Goal: Find specific page/section: Find specific page/section

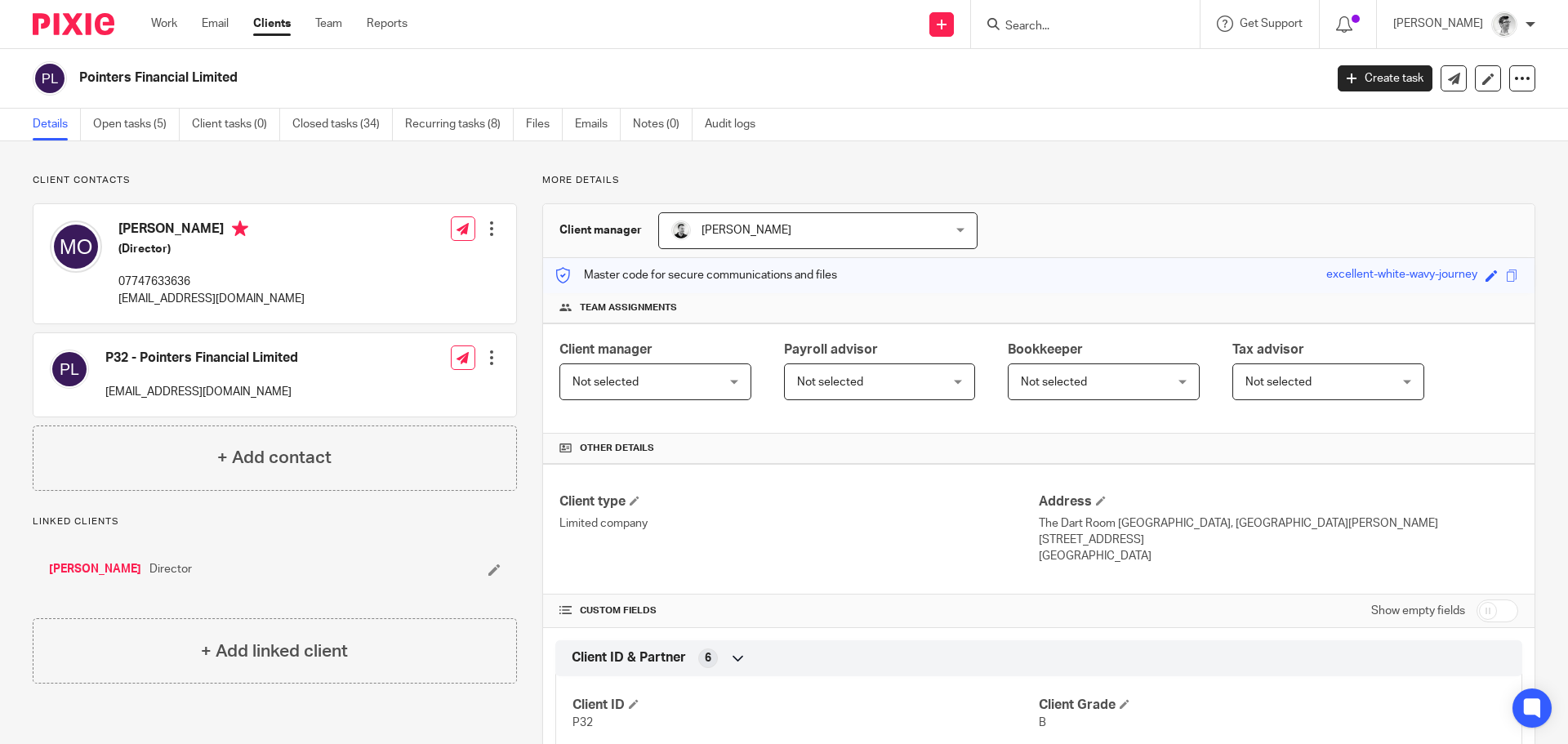
click at [1066, 27] on input "Search" at bounding box center [1076, 27] width 147 height 15
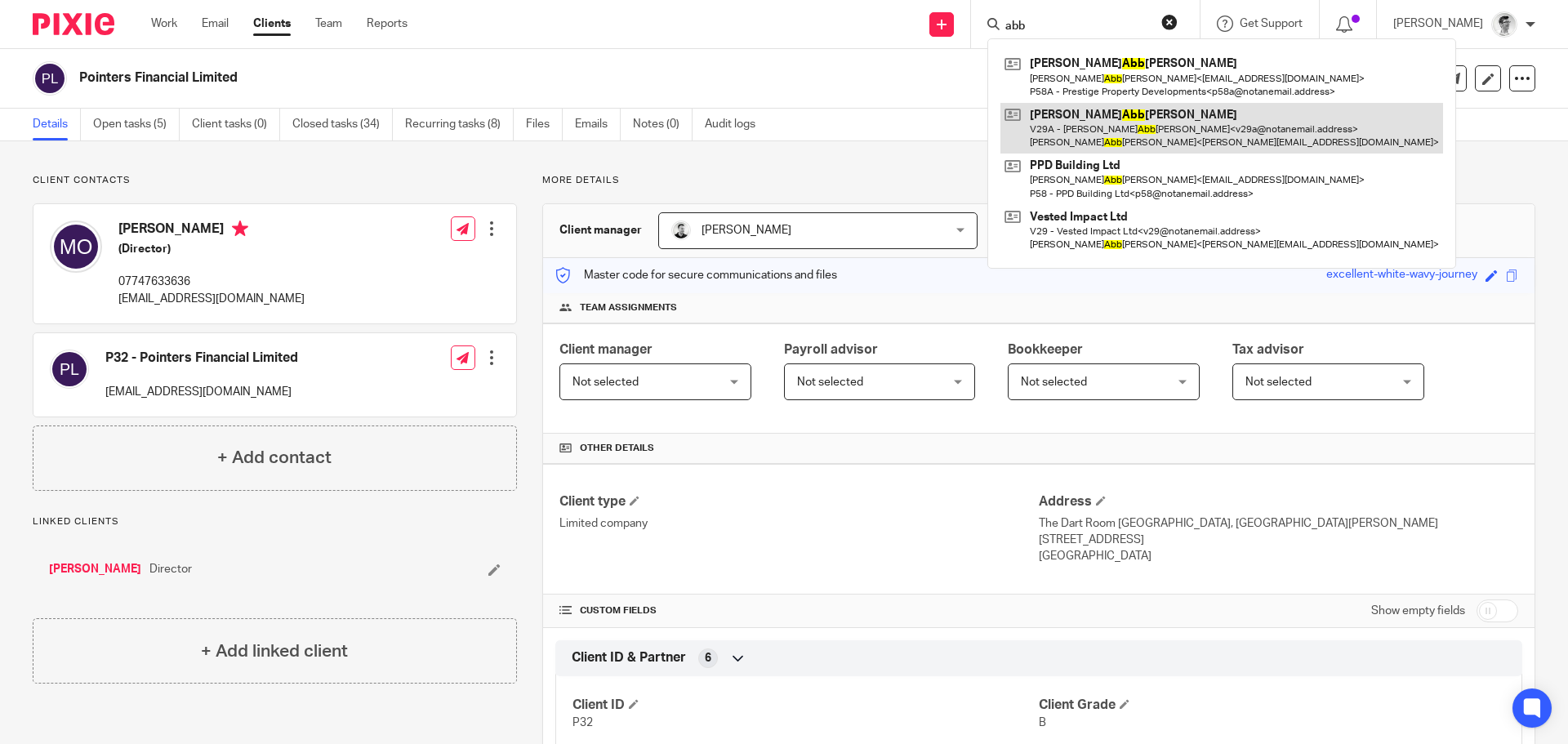
type input "abb"
click at [1086, 122] on link at bounding box center [1221, 128] width 442 height 51
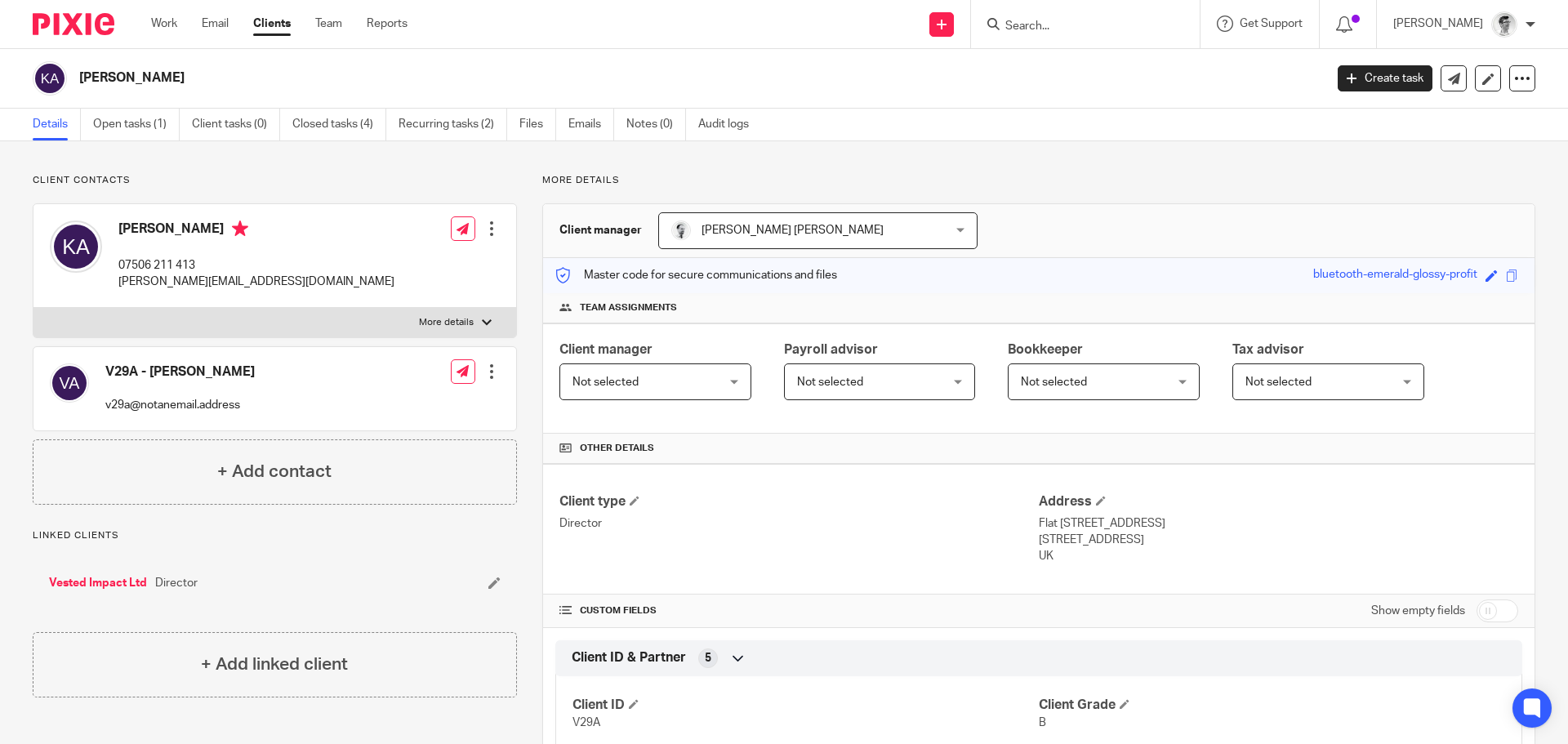
click at [1100, 28] on input "Search" at bounding box center [1076, 27] width 147 height 15
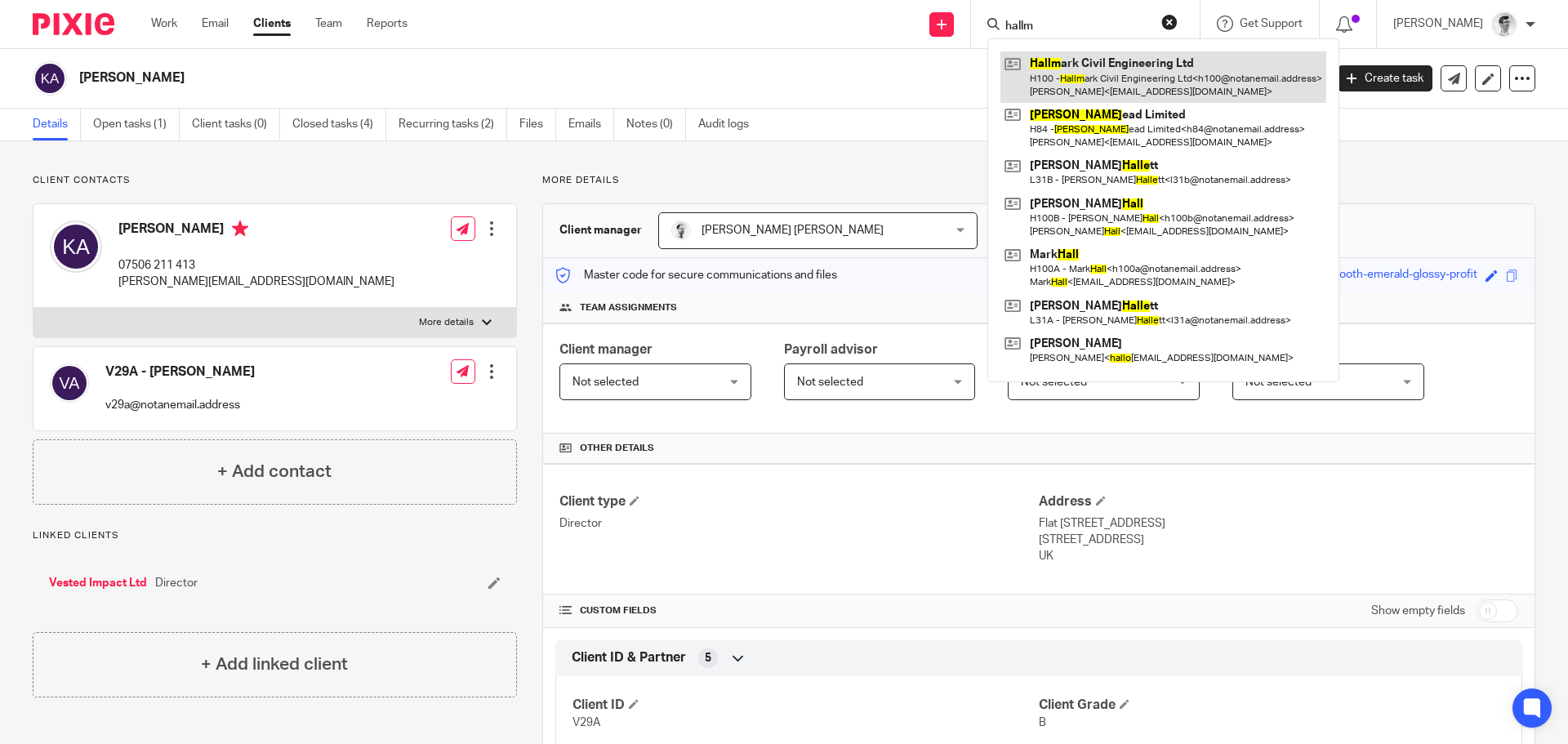
type input "hallm"
click at [1109, 55] on link at bounding box center [1162, 77] width 326 height 51
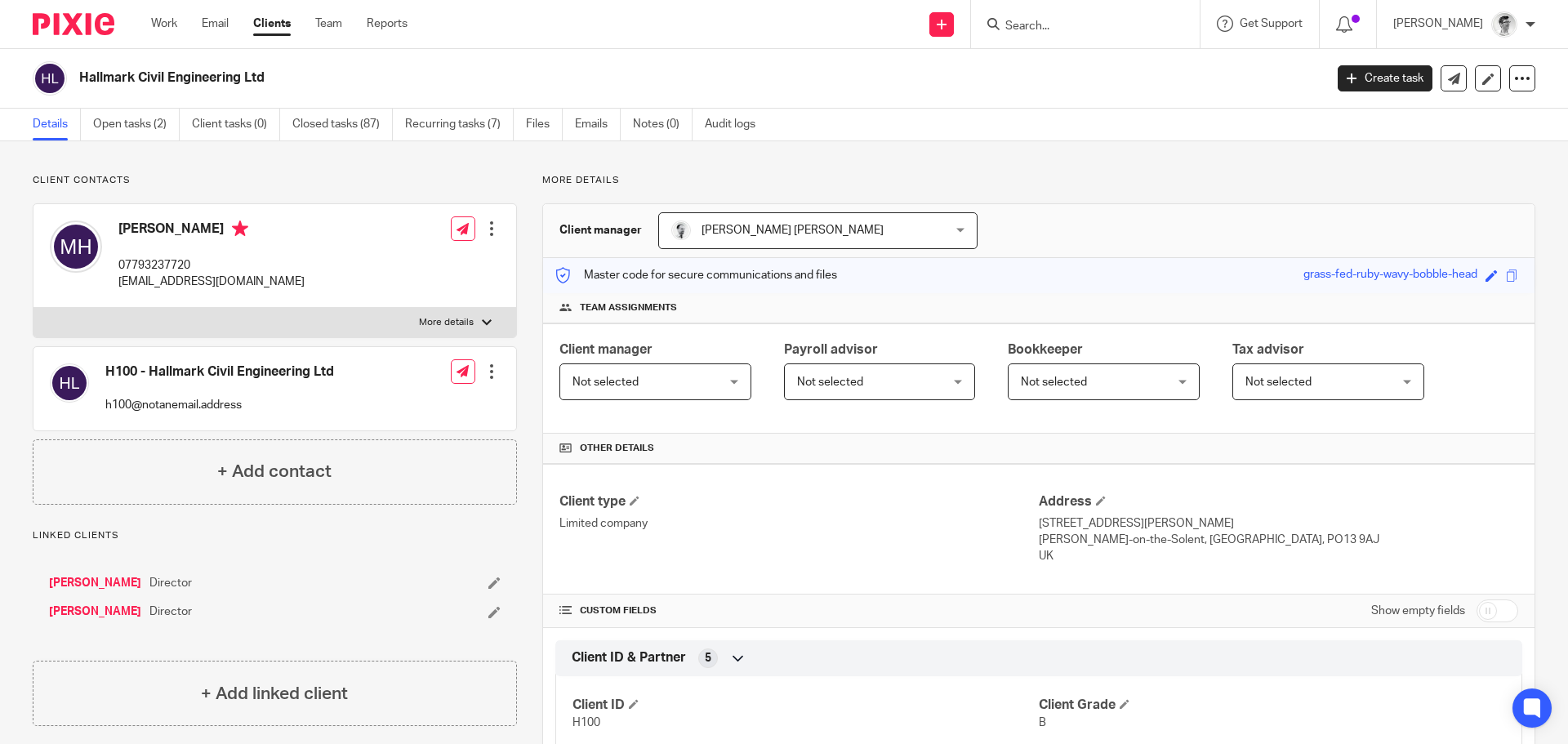
click at [1115, 21] on input "Search" at bounding box center [1076, 27] width 147 height 15
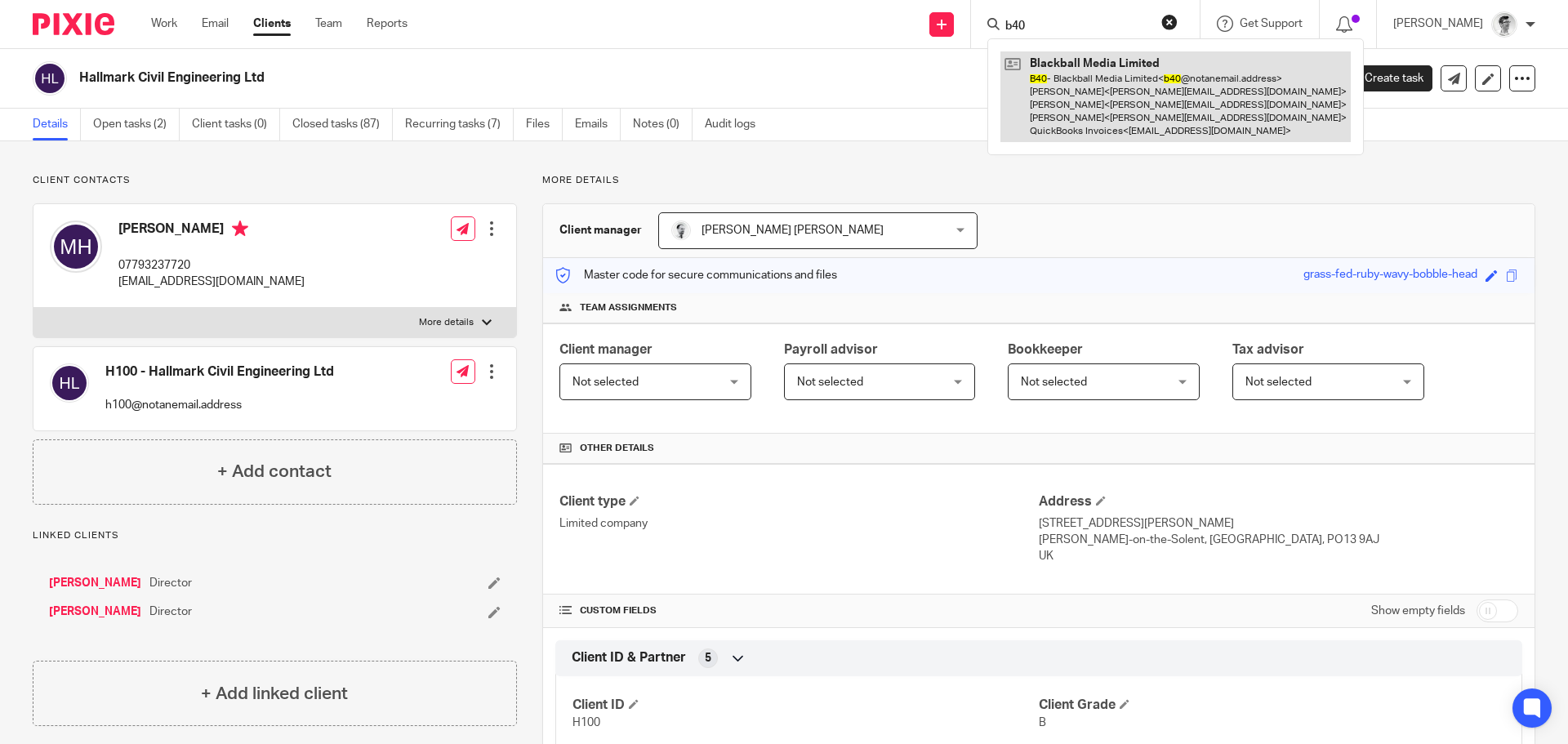
type input "b40"
click at [1169, 99] on link at bounding box center [1175, 97] width 351 height 90
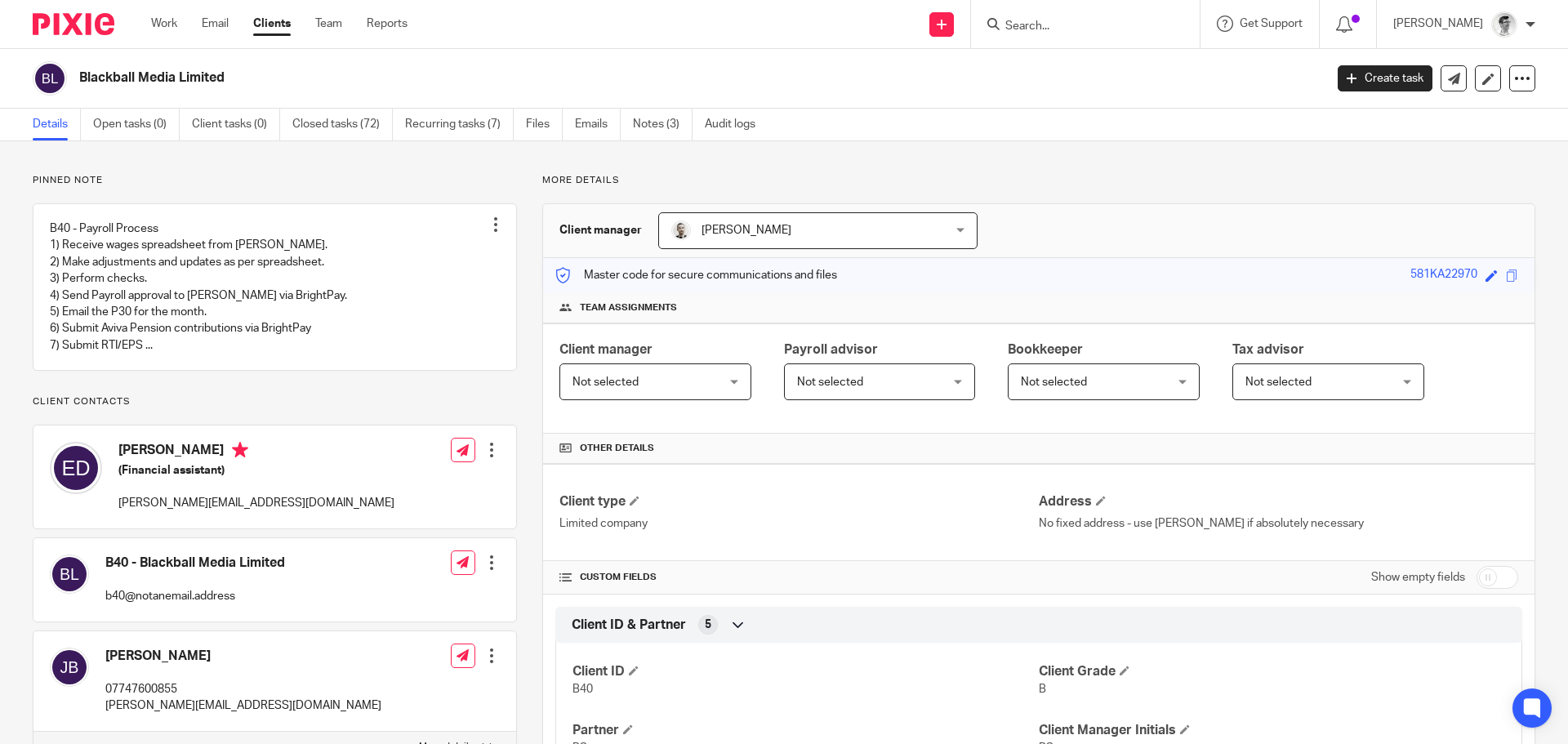
drag, startPoint x: 233, startPoint y: 77, endPoint x: 79, endPoint y: 83, distance: 154.1
click at [79, 83] on h2 "Blackball Media Limited" at bounding box center [572, 78] width 988 height 17
copy h2 "Blackball Media Limited"
click at [1081, 25] on input "Search" at bounding box center [1076, 27] width 147 height 15
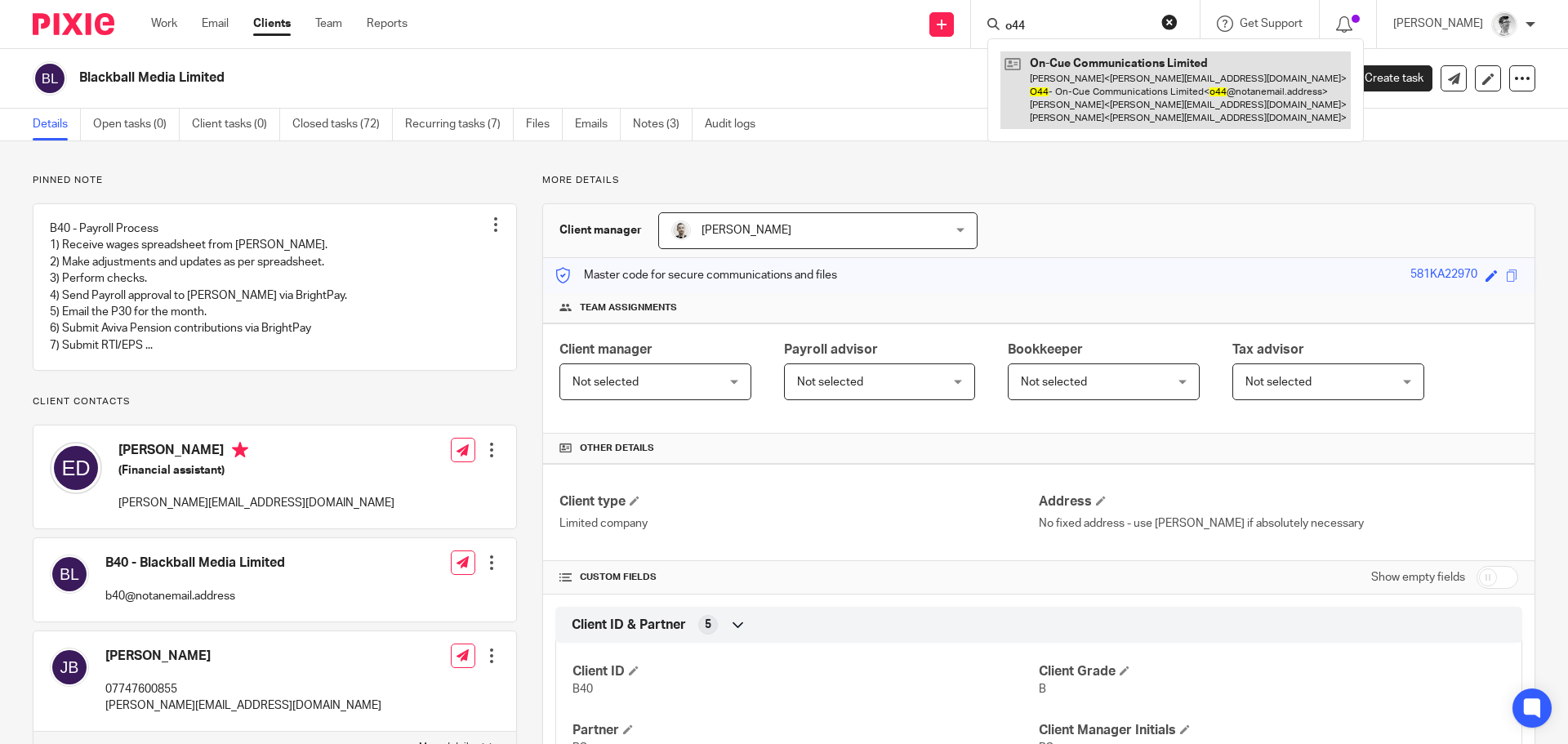
type input "o44"
click at [1086, 95] on link at bounding box center [1175, 90] width 351 height 77
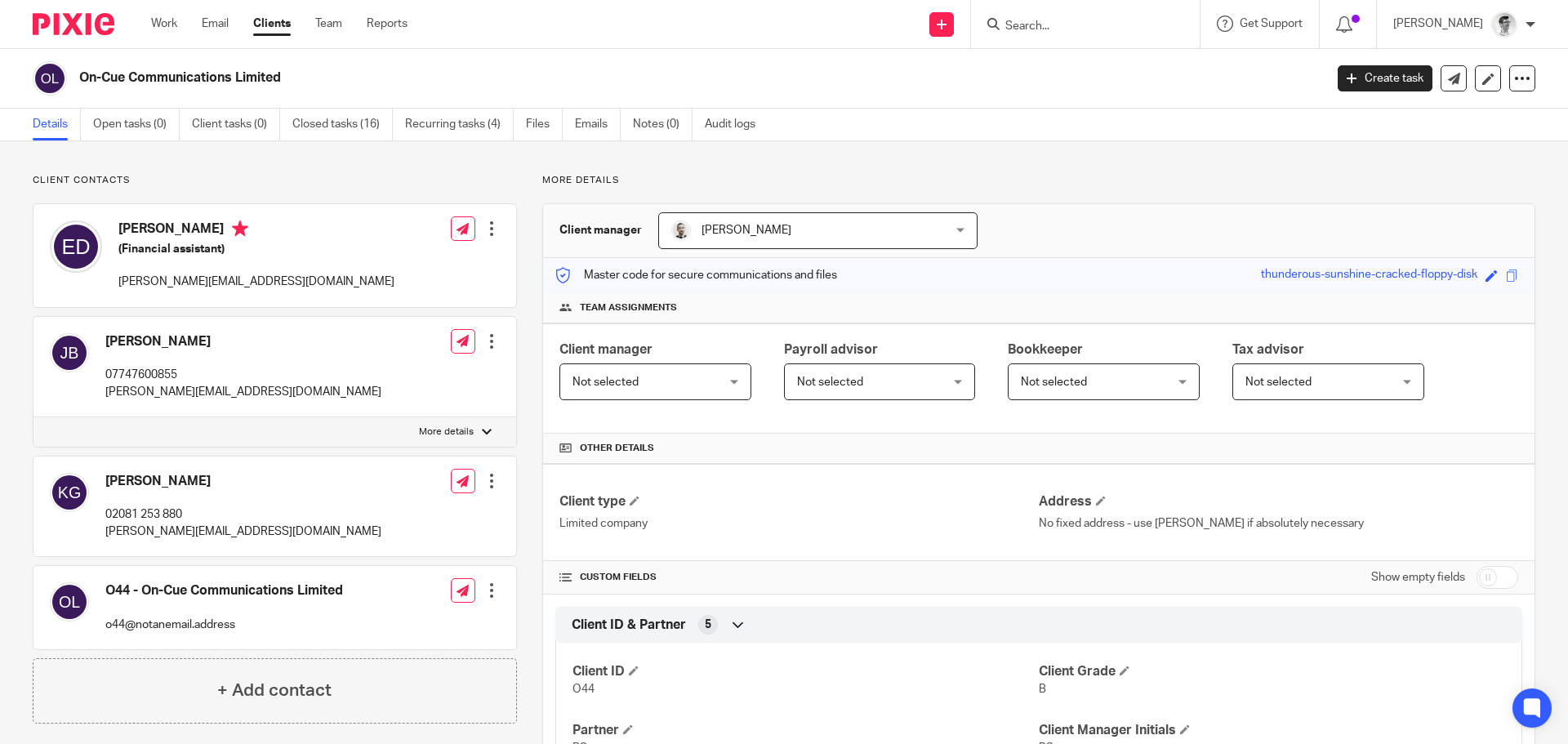
drag, startPoint x: 300, startPoint y: 83, endPoint x: 64, endPoint y: 85, distance: 236.0
click at [64, 85] on div "On-Cue Communications Limited" at bounding box center [673, 79] width 1281 height 34
copy div "On-Cue Communications Limited"
click at [264, 68] on div "On-Cue Communications Limited" at bounding box center [673, 79] width 1281 height 34
drag, startPoint x: 300, startPoint y: 79, endPoint x: 78, endPoint y: 84, distance: 222.1
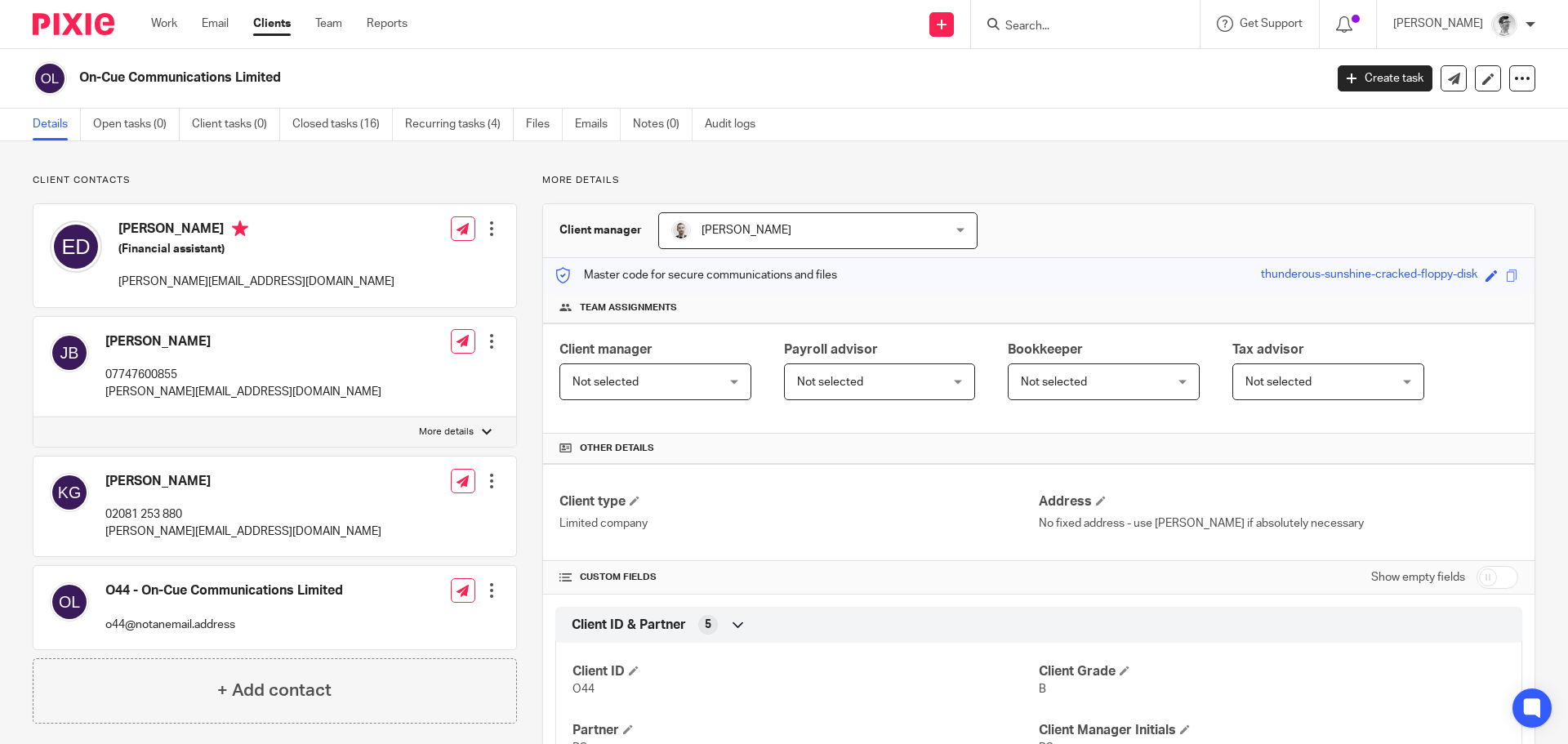
click at [78, 84] on div "On-Cue Communications Limited" at bounding box center [673, 79] width 1281 height 34
copy h2 "On-Cue Communications Limited"
click at [1121, 28] on input "Search" at bounding box center [1076, 27] width 147 height 15
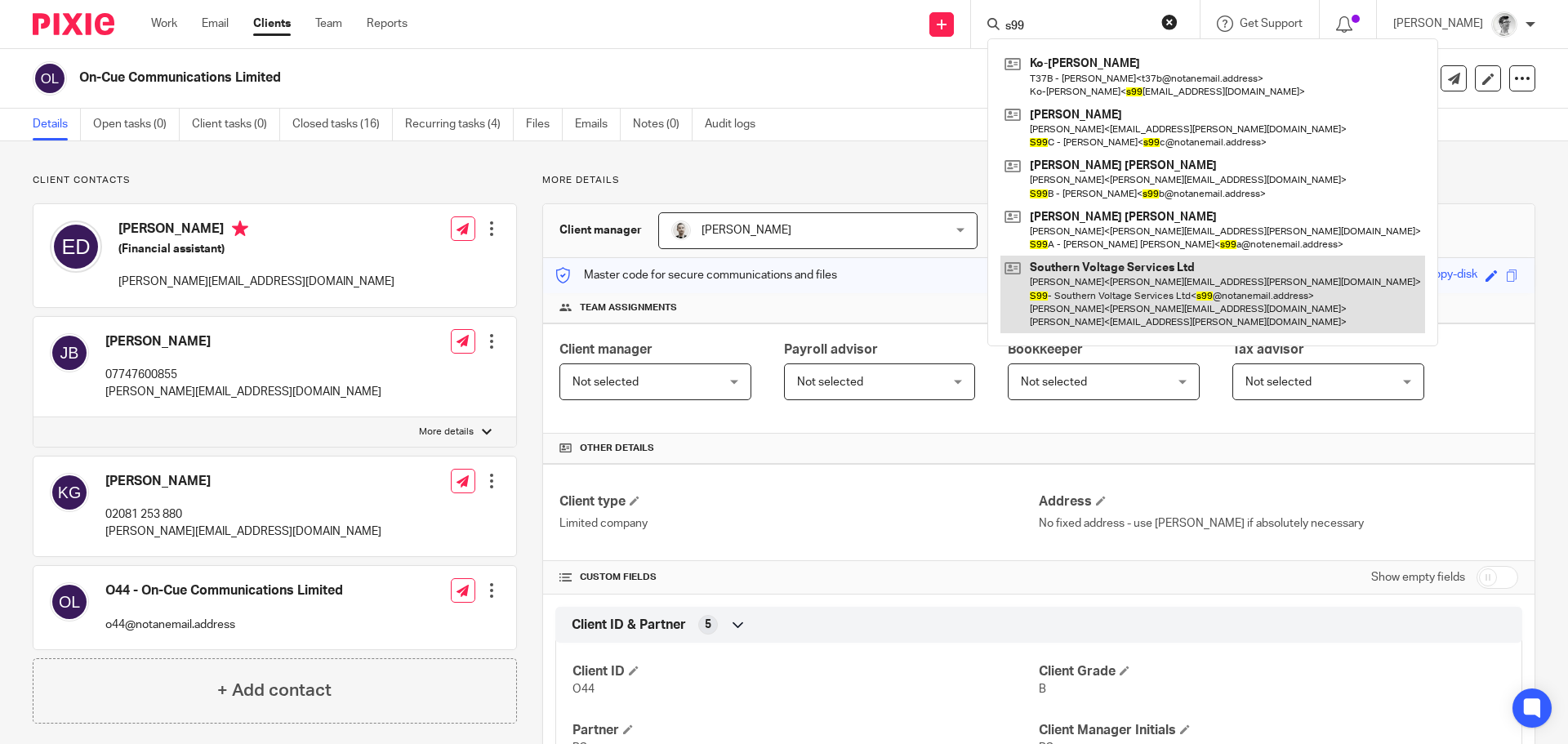
type input "s99"
click at [1106, 278] on link at bounding box center [1212, 294] width 424 height 77
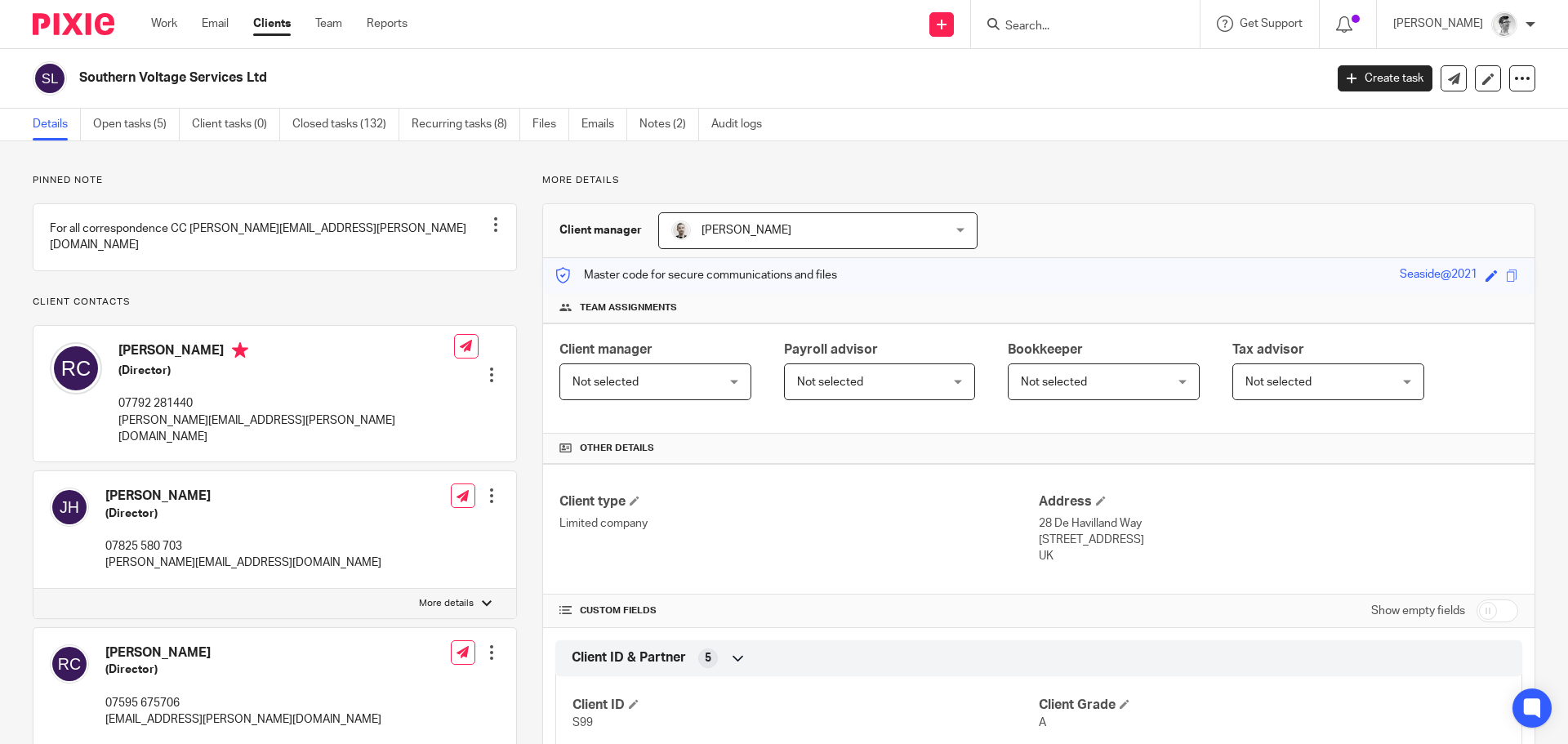
drag, startPoint x: 302, startPoint y: 71, endPoint x: 76, endPoint y: 73, distance: 226.0
click at [76, 73] on div "Southern Voltage Services Ltd" at bounding box center [673, 79] width 1281 height 34
copy h2 "Southern Voltage Services Ltd"
click at [1063, 21] on input "Search" at bounding box center [1076, 27] width 147 height 15
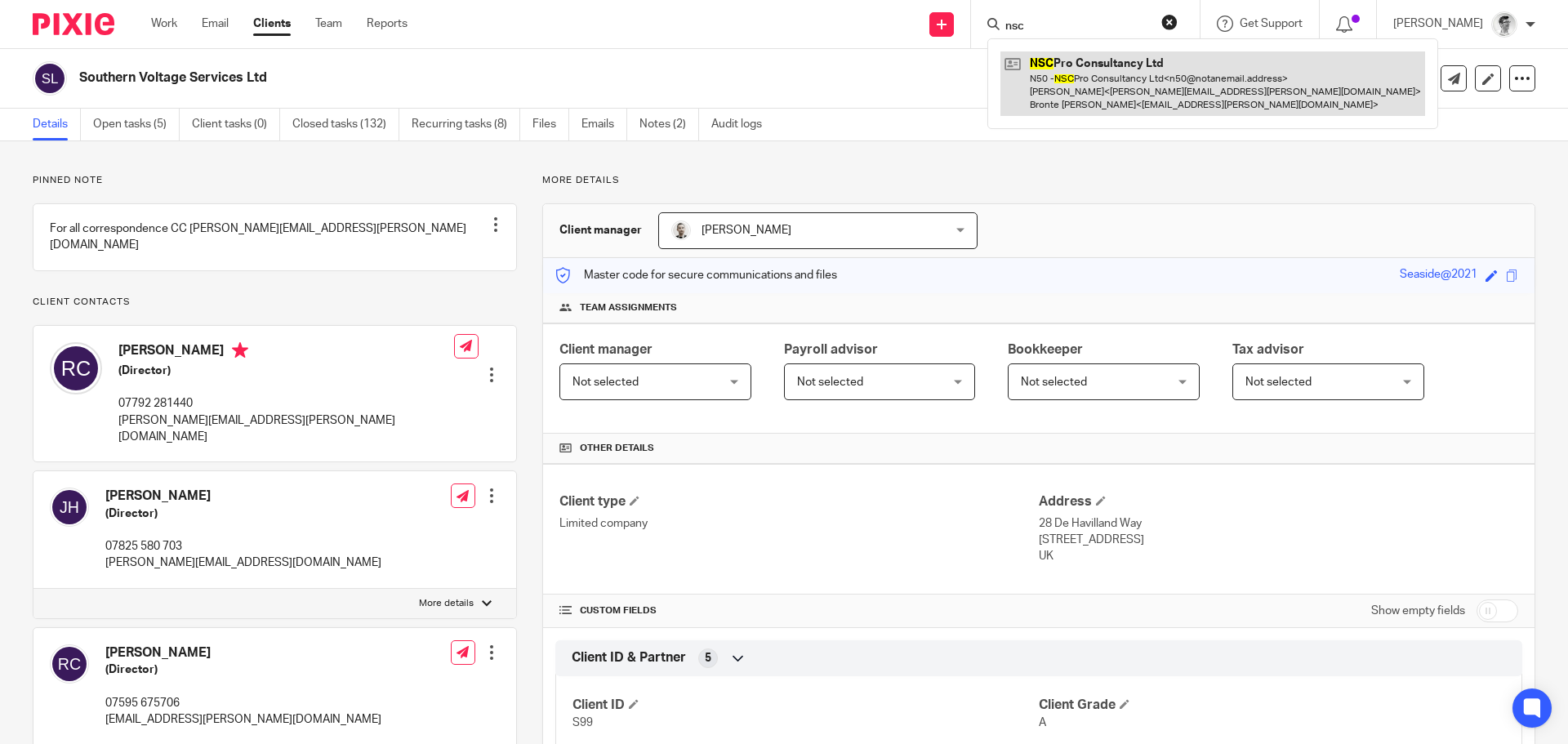
type input "nsc"
click at [1087, 62] on link at bounding box center [1212, 84] width 424 height 65
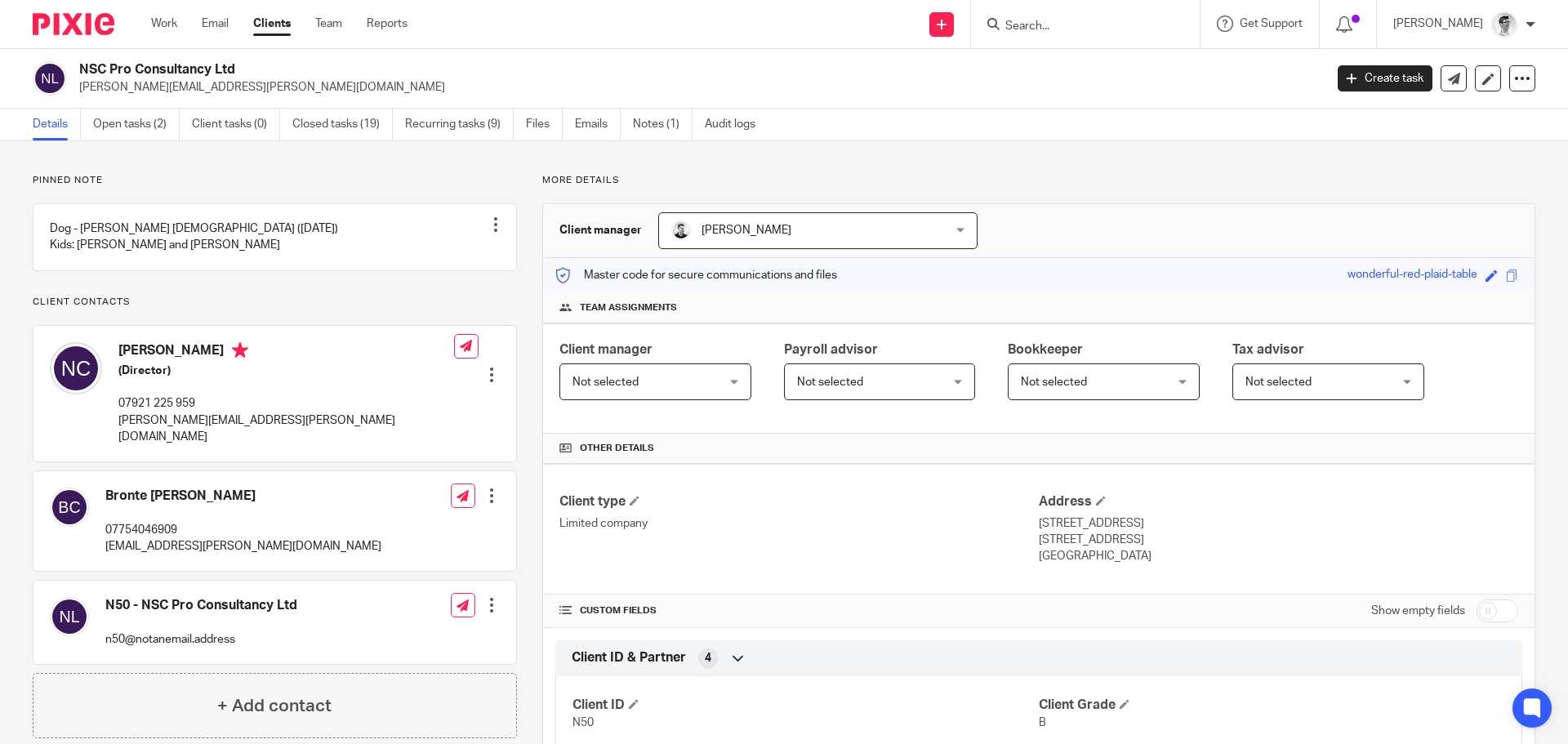
click at [1100, 20] on input "Search" at bounding box center [1076, 27] width 147 height 15
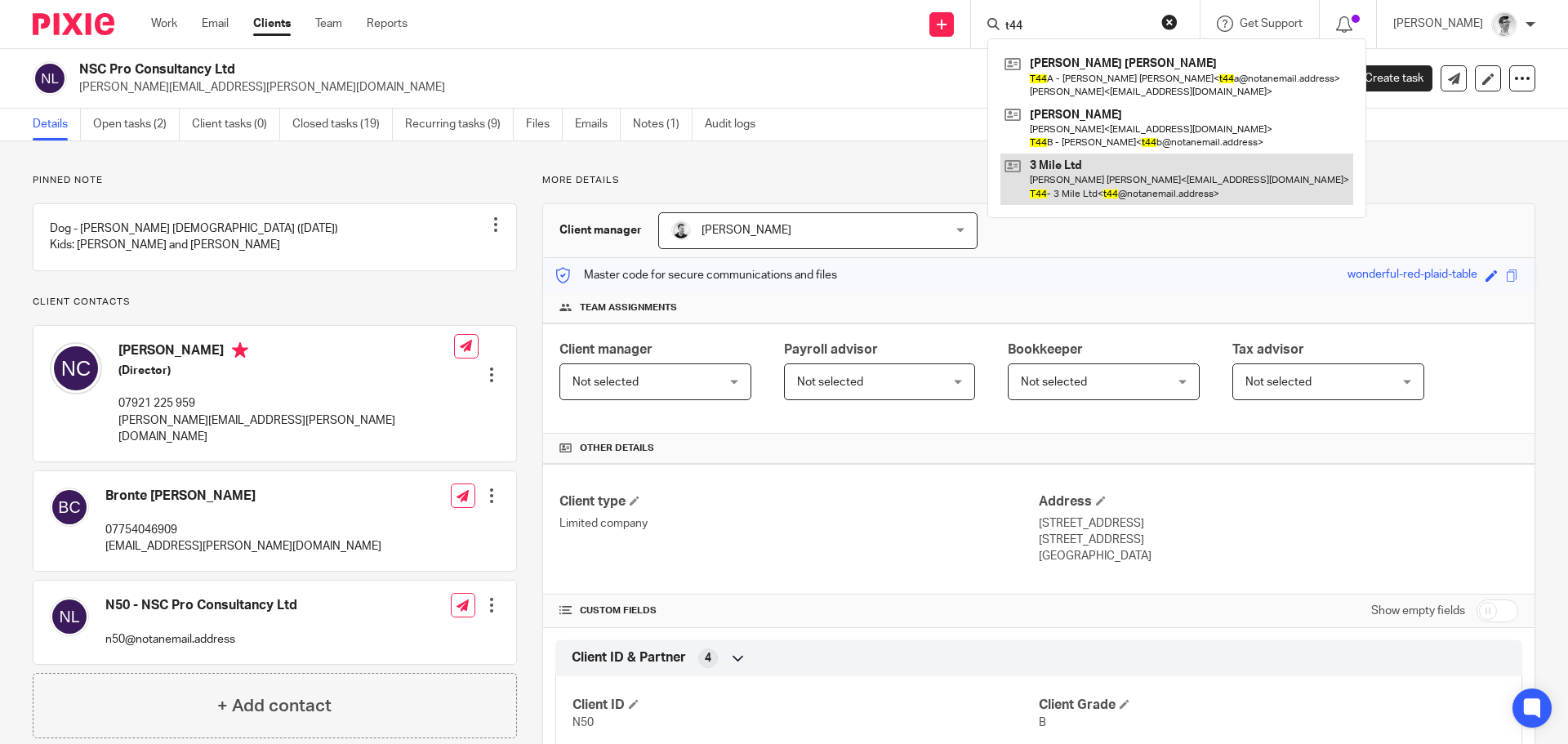
type input "t44"
click at [1103, 183] on link at bounding box center [1176, 179] width 353 height 51
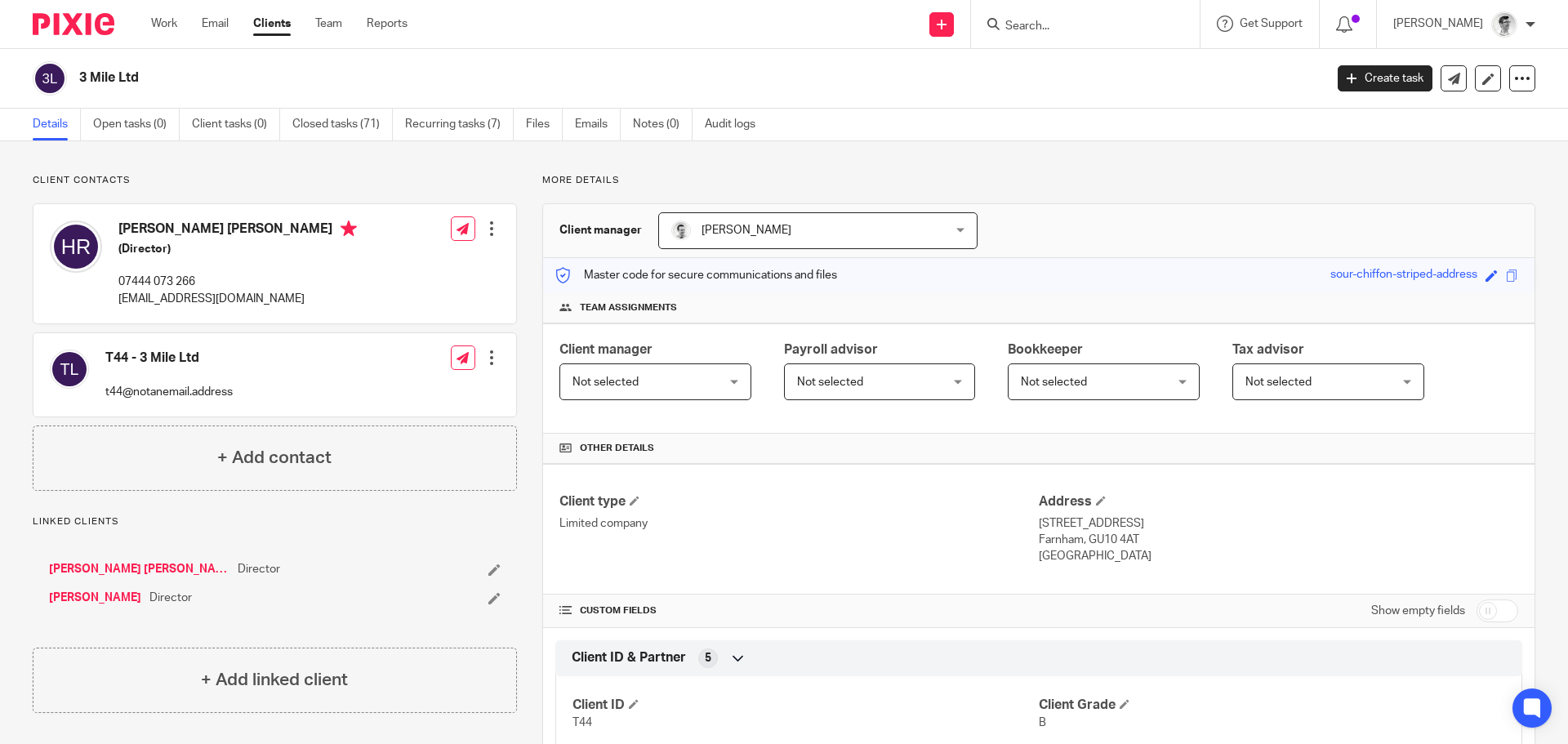
click at [1092, 21] on input "Search" at bounding box center [1076, 27] width 147 height 15
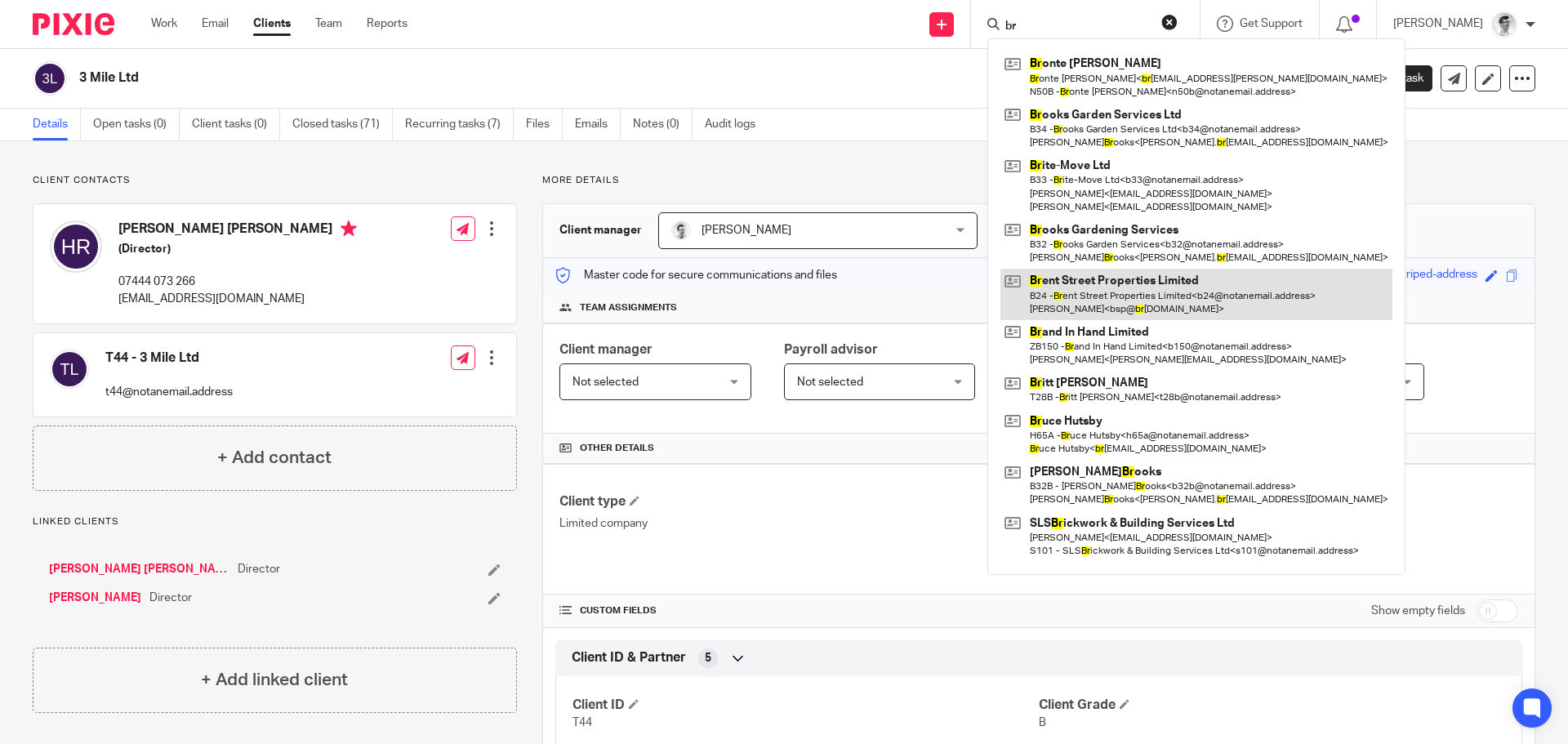
type input "br"
click at [1115, 306] on link at bounding box center [1195, 294] width 392 height 51
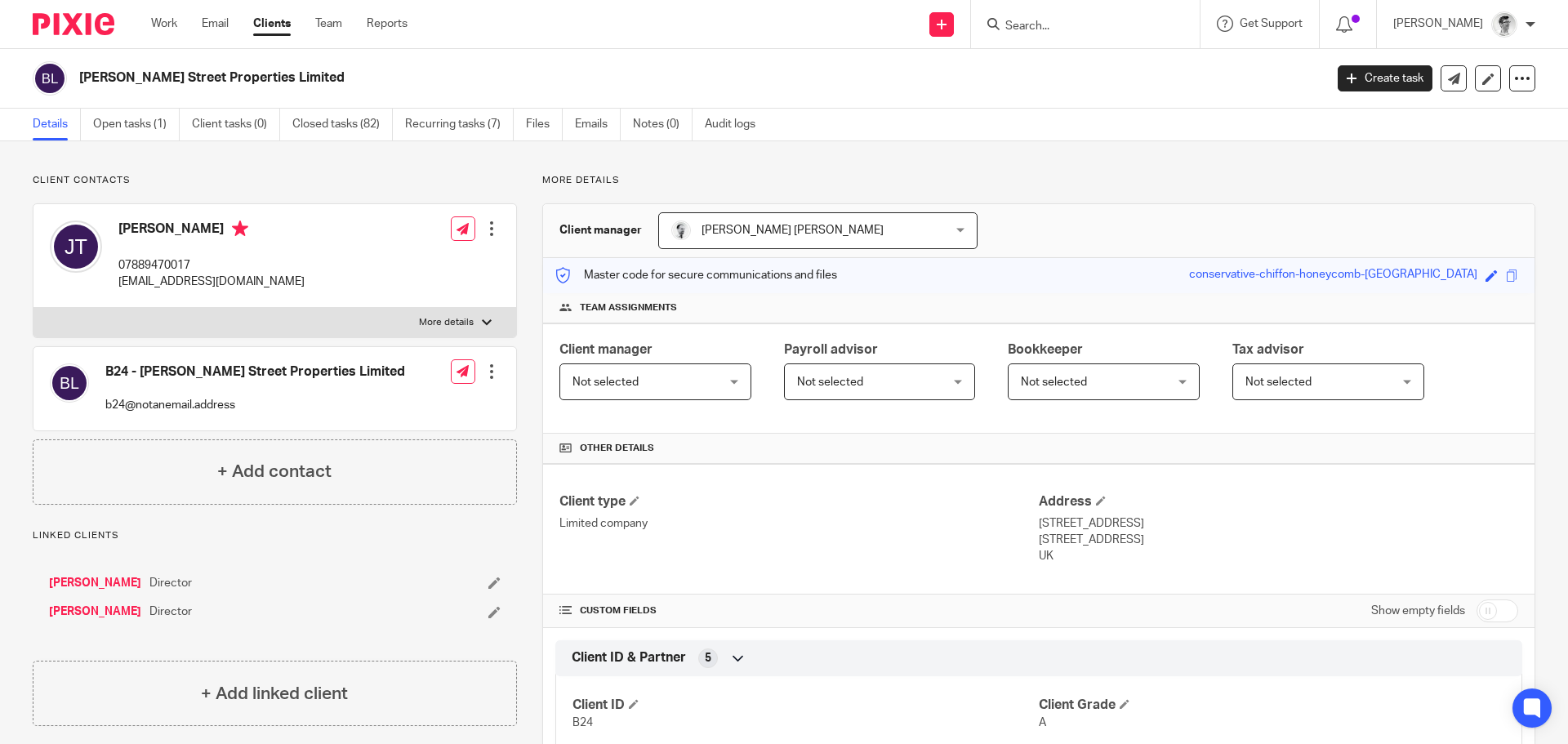
drag, startPoint x: 336, startPoint y: 88, endPoint x: 112, endPoint y: 73, distance: 224.5
click at [112, 73] on div "[PERSON_NAME] Street Properties Limited" at bounding box center [673, 79] width 1281 height 34
click at [373, 90] on div "[PERSON_NAME] Street Properties Limited" at bounding box center [673, 79] width 1281 height 34
drag, startPoint x: 294, startPoint y: 72, endPoint x: 80, endPoint y: 85, distance: 214.4
click at [80, 85] on h2 "[PERSON_NAME] Street Properties Limited" at bounding box center [572, 78] width 988 height 17
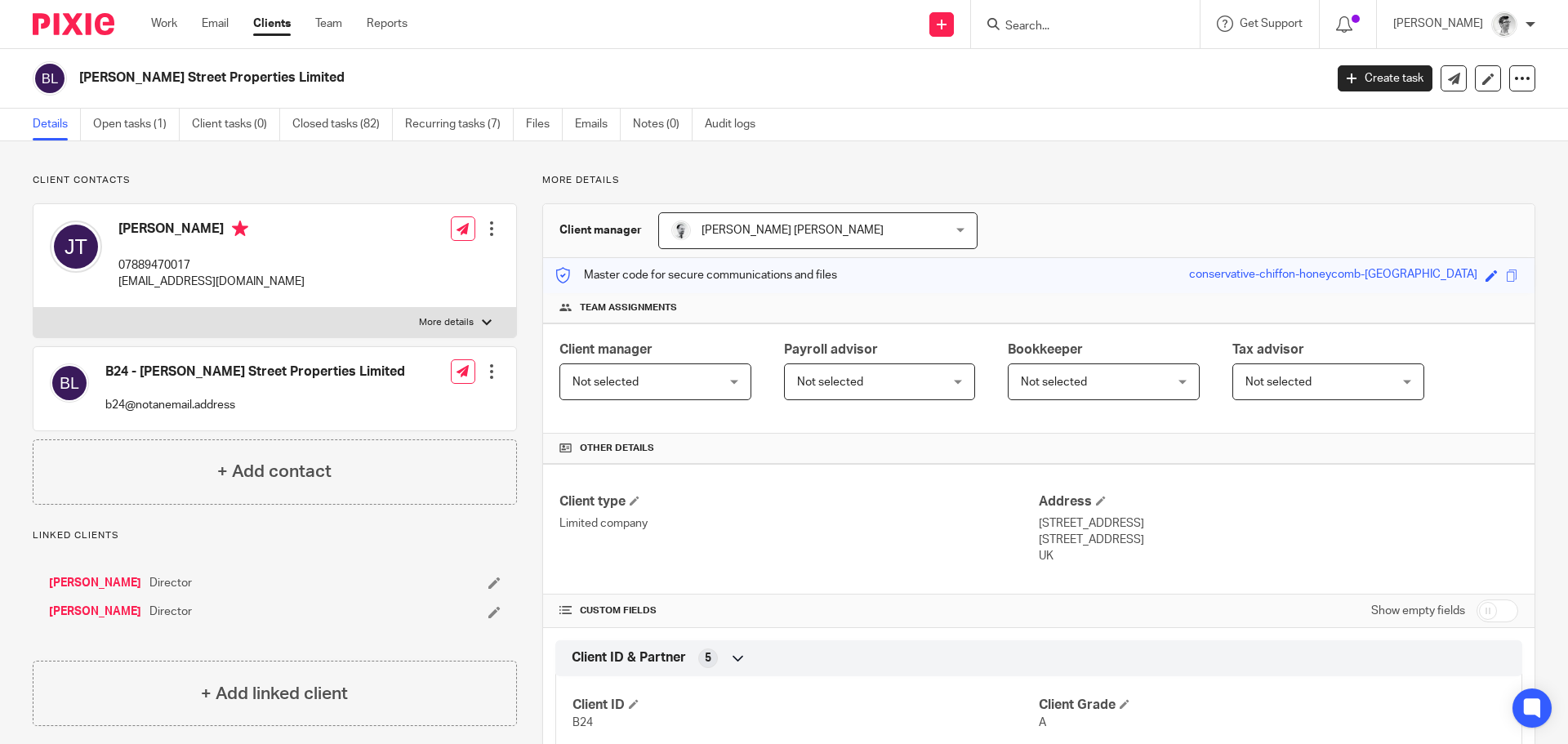
copy h2 "[PERSON_NAME] Street Properties Limited"
click at [1056, 24] on input "Search" at bounding box center [1076, 27] width 147 height 15
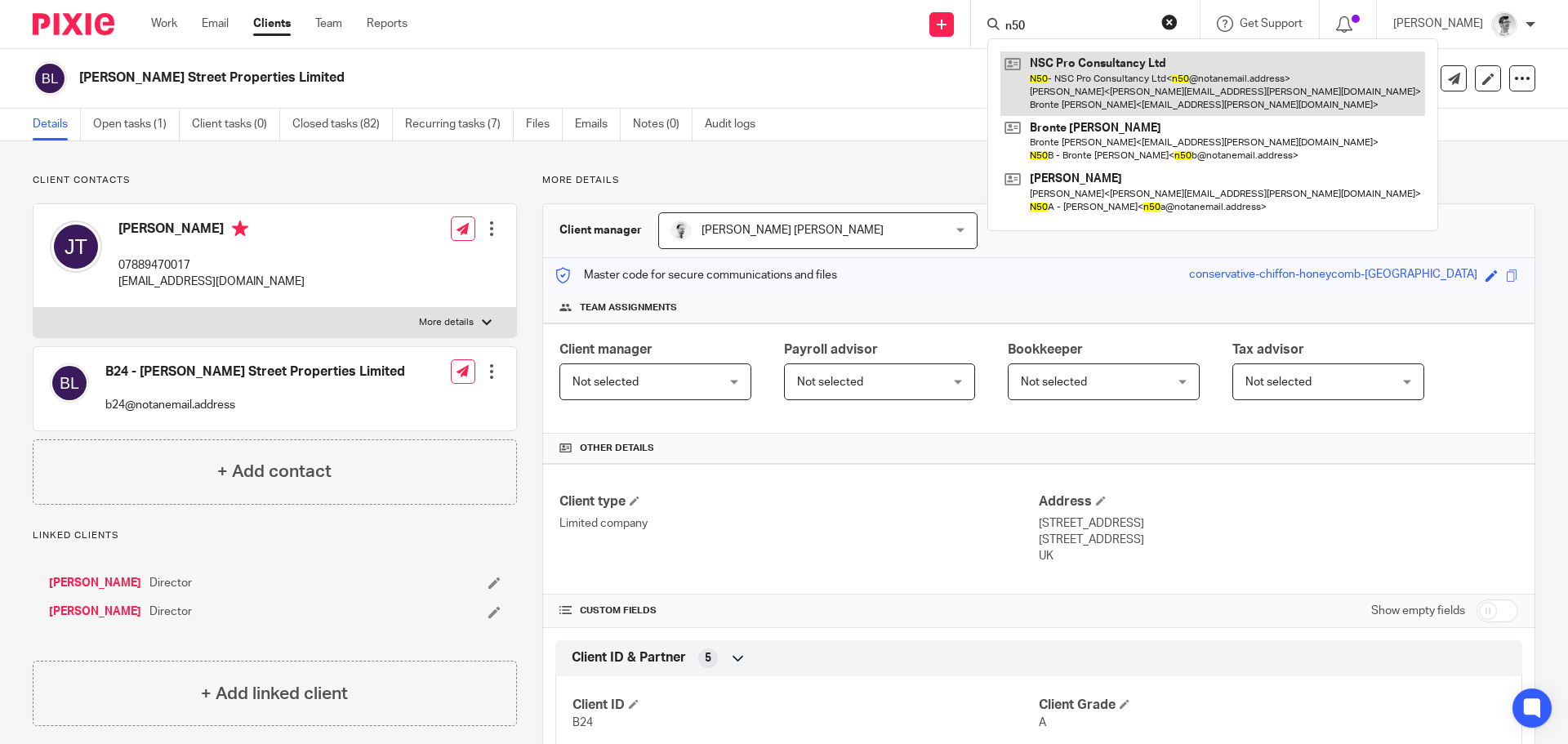
type input "n50"
click at [1053, 65] on link at bounding box center [1212, 84] width 424 height 65
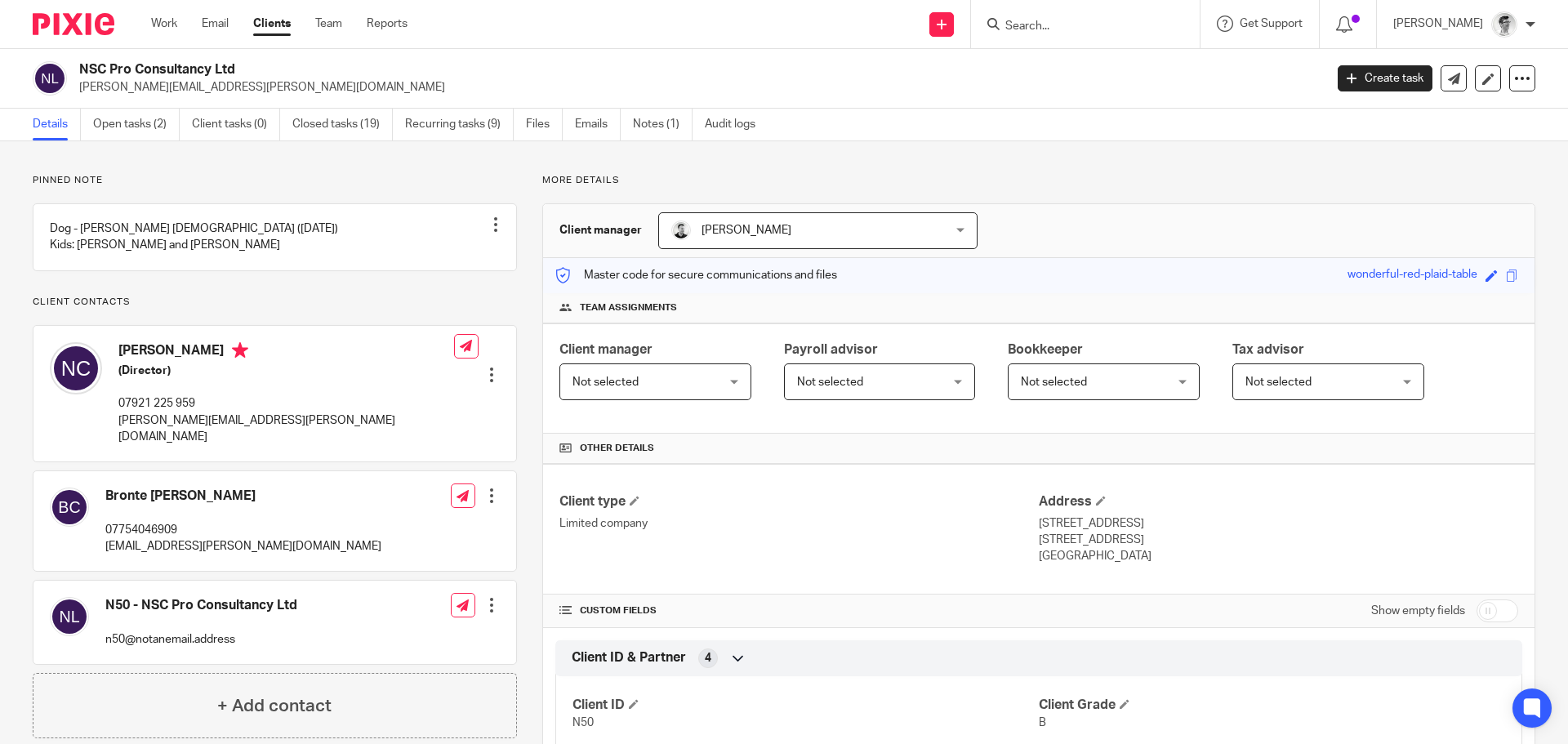
click at [117, 68] on h2 "NSC Pro Consultancy Ltd" at bounding box center [572, 70] width 988 height 17
click at [276, 76] on h2 "NSC Pro Consultancy Ltd" at bounding box center [572, 70] width 988 height 17
drag, startPoint x: 251, startPoint y: 62, endPoint x: 79, endPoint y: 57, distance: 172.1
click at [79, 57] on div "NSC Pro Consultancy Ltd nathan.camplin@outlook.com Create task Update from Comp…" at bounding box center [784, 79] width 1568 height 60
copy h2 "NSC Pro Consultancy Ltd"
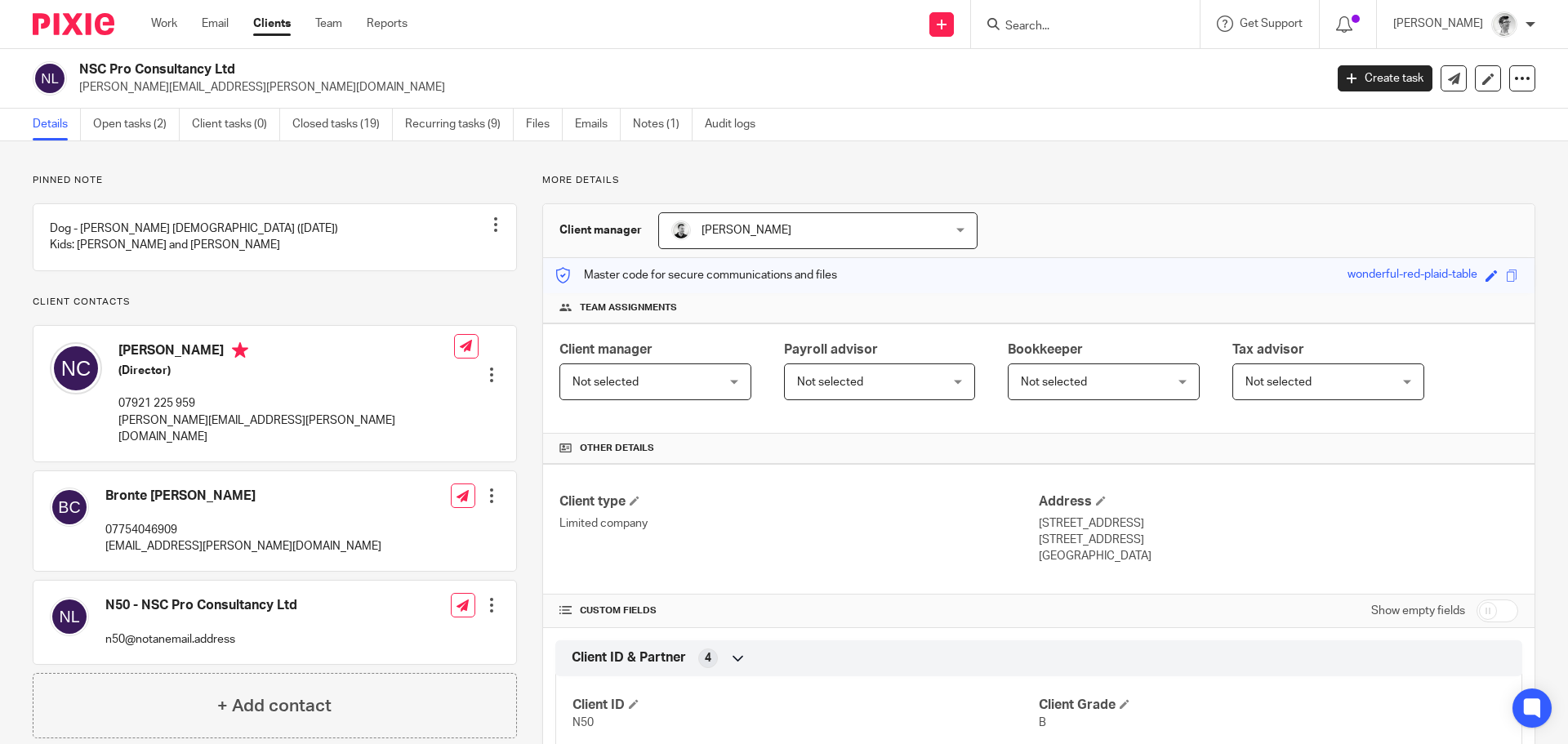
click at [1134, 16] on form at bounding box center [1090, 24] width 174 height 21
click at [1129, 20] on input "Search" at bounding box center [1076, 27] width 147 height 15
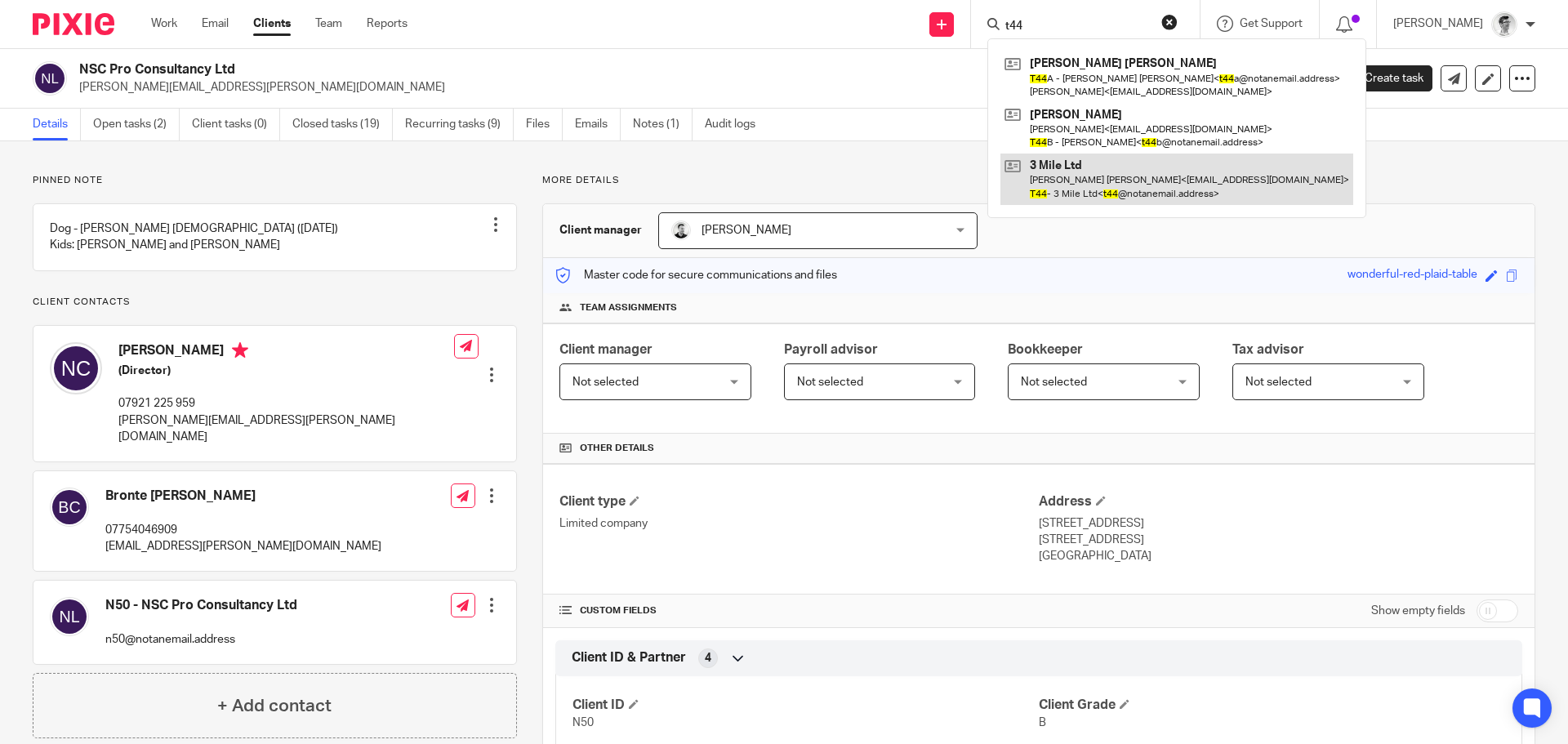
type input "t44"
click at [1112, 177] on link at bounding box center [1176, 179] width 353 height 51
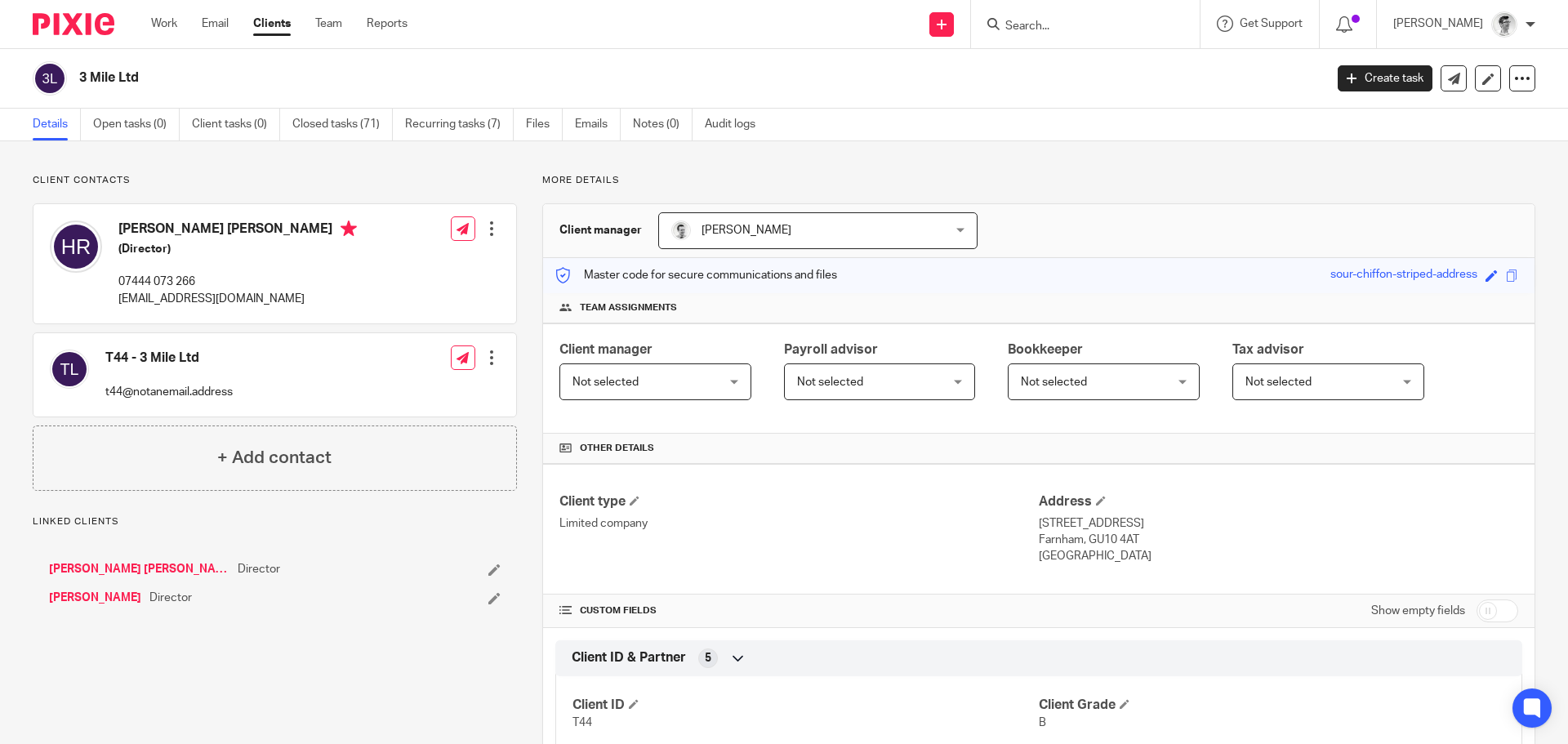
drag, startPoint x: 131, startPoint y: 84, endPoint x: 73, endPoint y: 85, distance: 58.0
click at [73, 85] on div "3 Mile Ltd" at bounding box center [673, 79] width 1281 height 34
copy div "3 Mile Ltd"
click at [1106, 26] on input "Search" at bounding box center [1076, 27] width 147 height 15
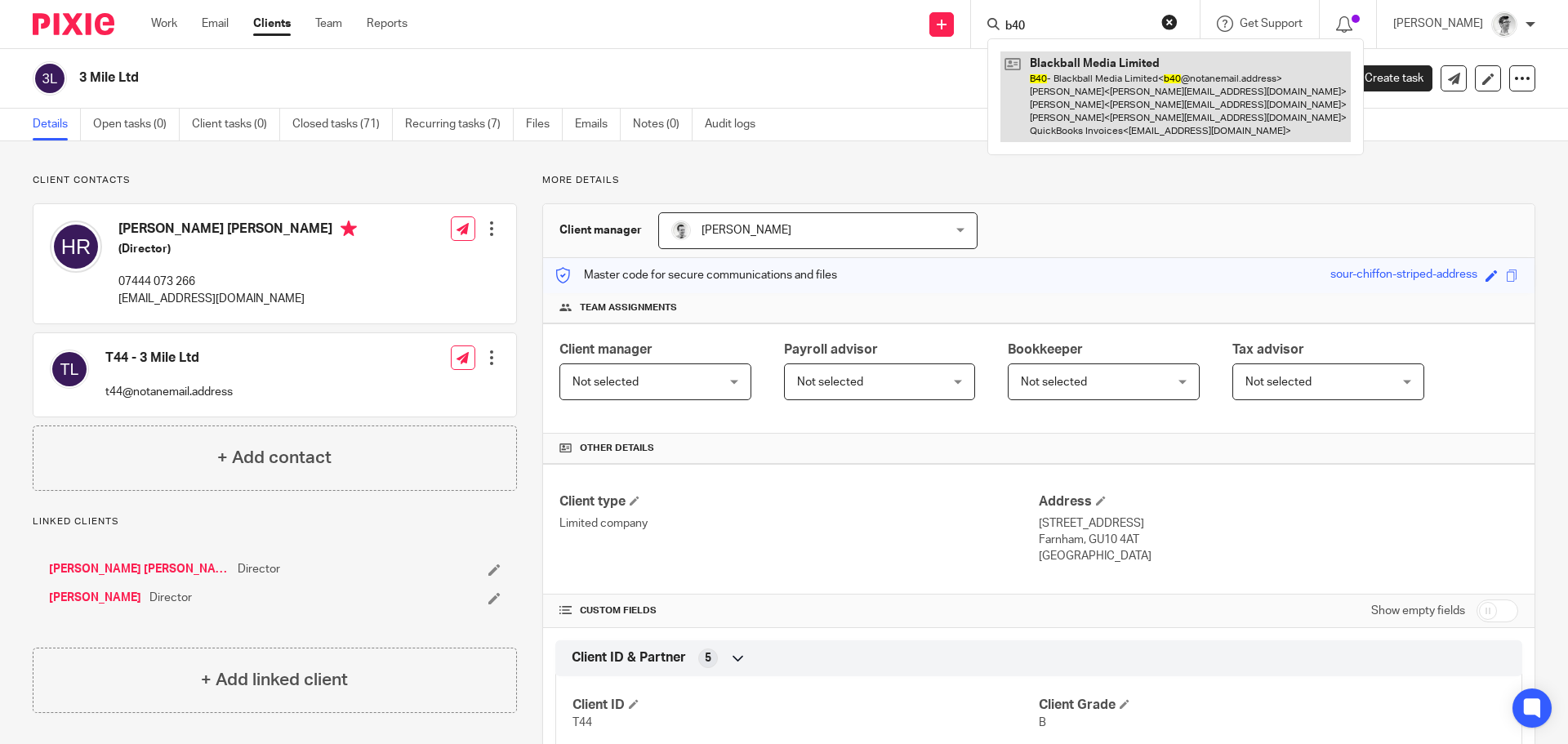
type input "b40"
click at [1088, 94] on link at bounding box center [1175, 97] width 351 height 90
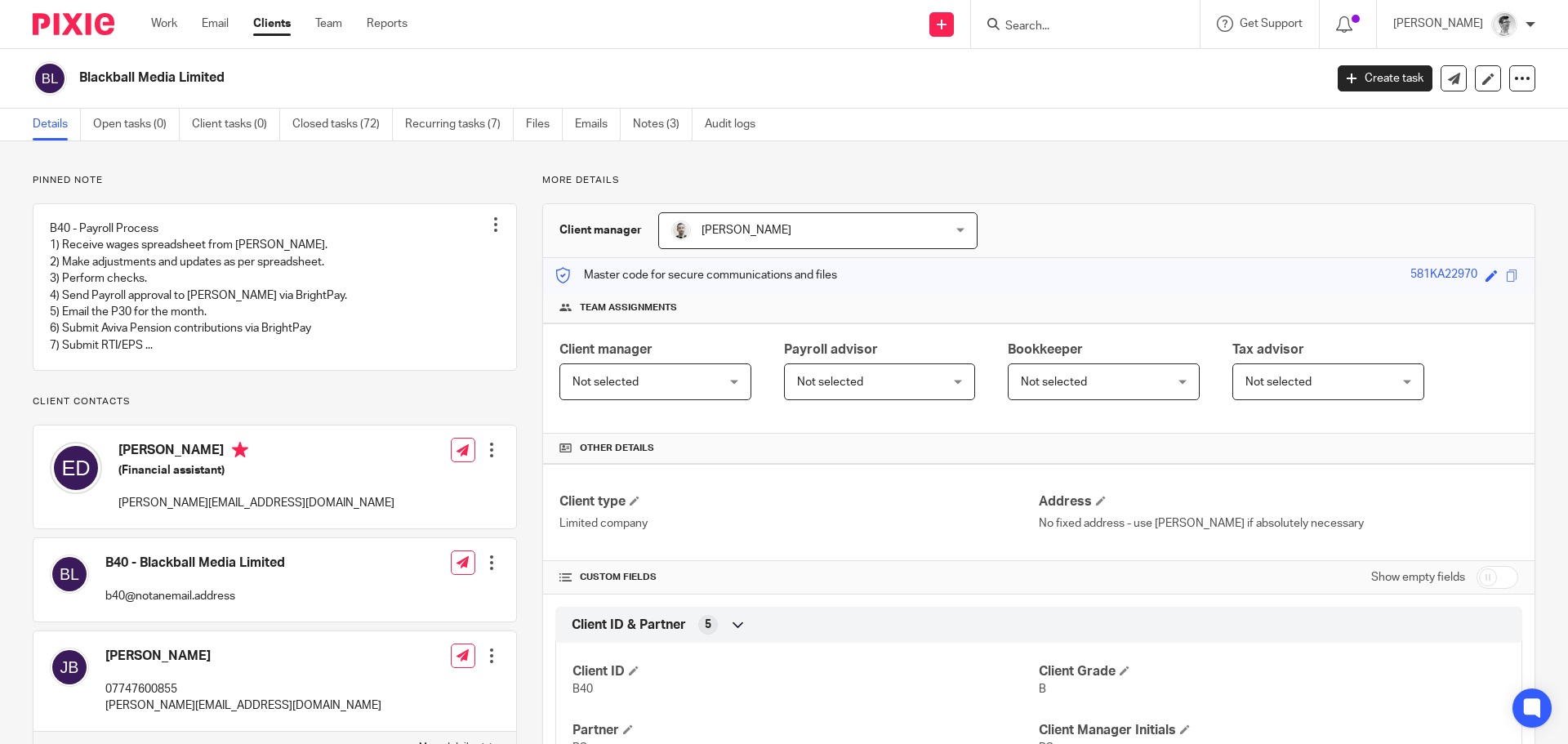
drag, startPoint x: 243, startPoint y: 77, endPoint x: 71, endPoint y: 76, distance: 172.0
click at [71, 76] on div "Blackball Media Limited" at bounding box center [673, 79] width 1281 height 34
copy div "Blackball Media Limited"
drag, startPoint x: 281, startPoint y: 44, endPoint x: 224, endPoint y: 74, distance: 64.4
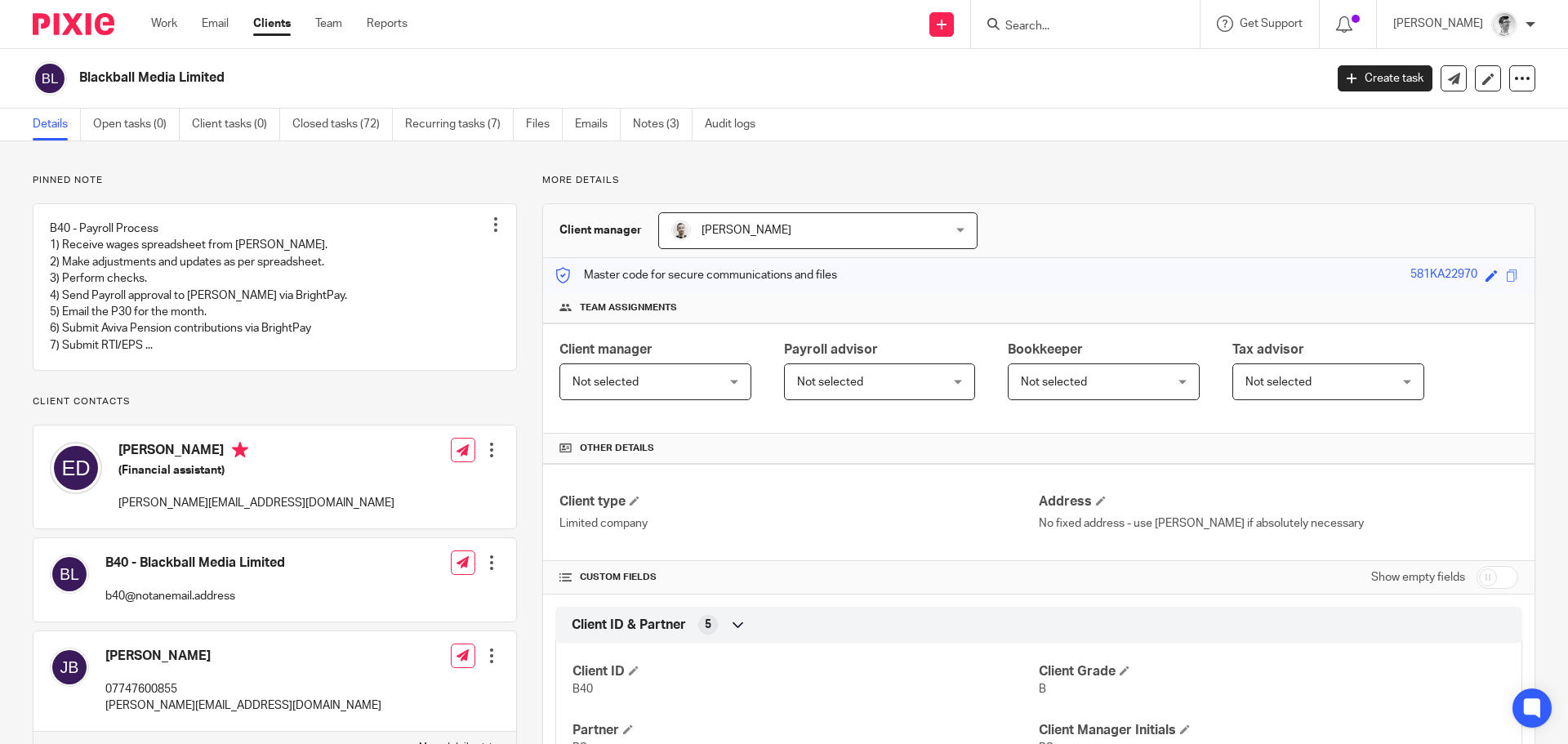
click at [281, 44] on div "Work Email Clients Team Reports Work Email Clients Team Reports Settings" at bounding box center [283, 24] width 297 height 48
click at [72, 73] on div "Blackball Media Limited" at bounding box center [673, 79] width 1281 height 34
drag, startPoint x: 81, startPoint y: 73, endPoint x: 221, endPoint y: 93, distance: 141.4
click at [221, 93] on div "Blackball Media Limited" at bounding box center [673, 79] width 1281 height 34
click at [241, 81] on h2 "Blackball Media Limited" at bounding box center [572, 78] width 988 height 17
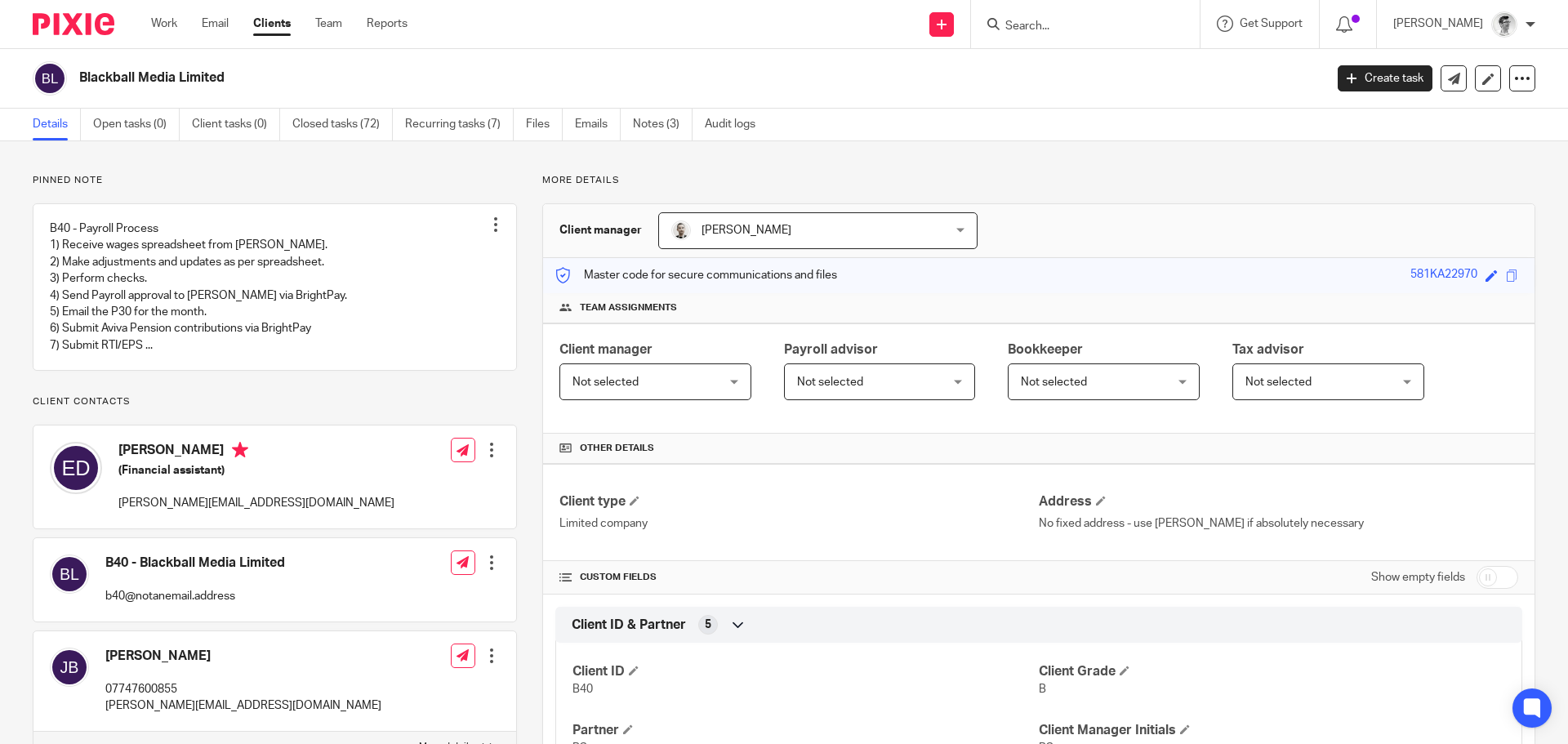
drag, startPoint x: 237, startPoint y: 77, endPoint x: 77, endPoint y: 79, distance: 160.0
click at [77, 79] on div "Blackball Media Limited" at bounding box center [673, 79] width 1281 height 34
copy h2 "Blackball Media Limited"
click at [1089, 29] on input "Search" at bounding box center [1076, 27] width 147 height 15
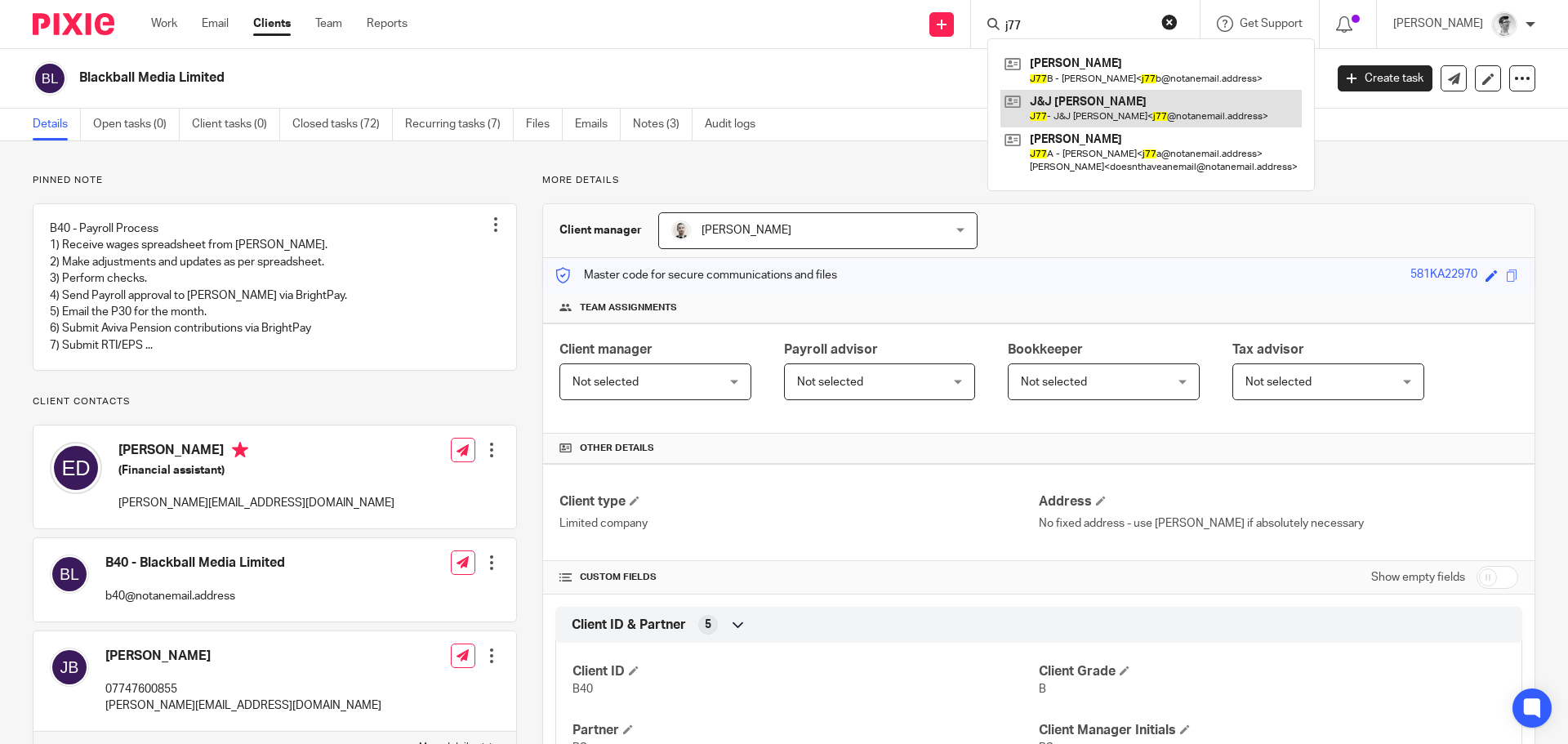
type input "j77"
click at [1113, 103] on link at bounding box center [1150, 108] width 301 height 38
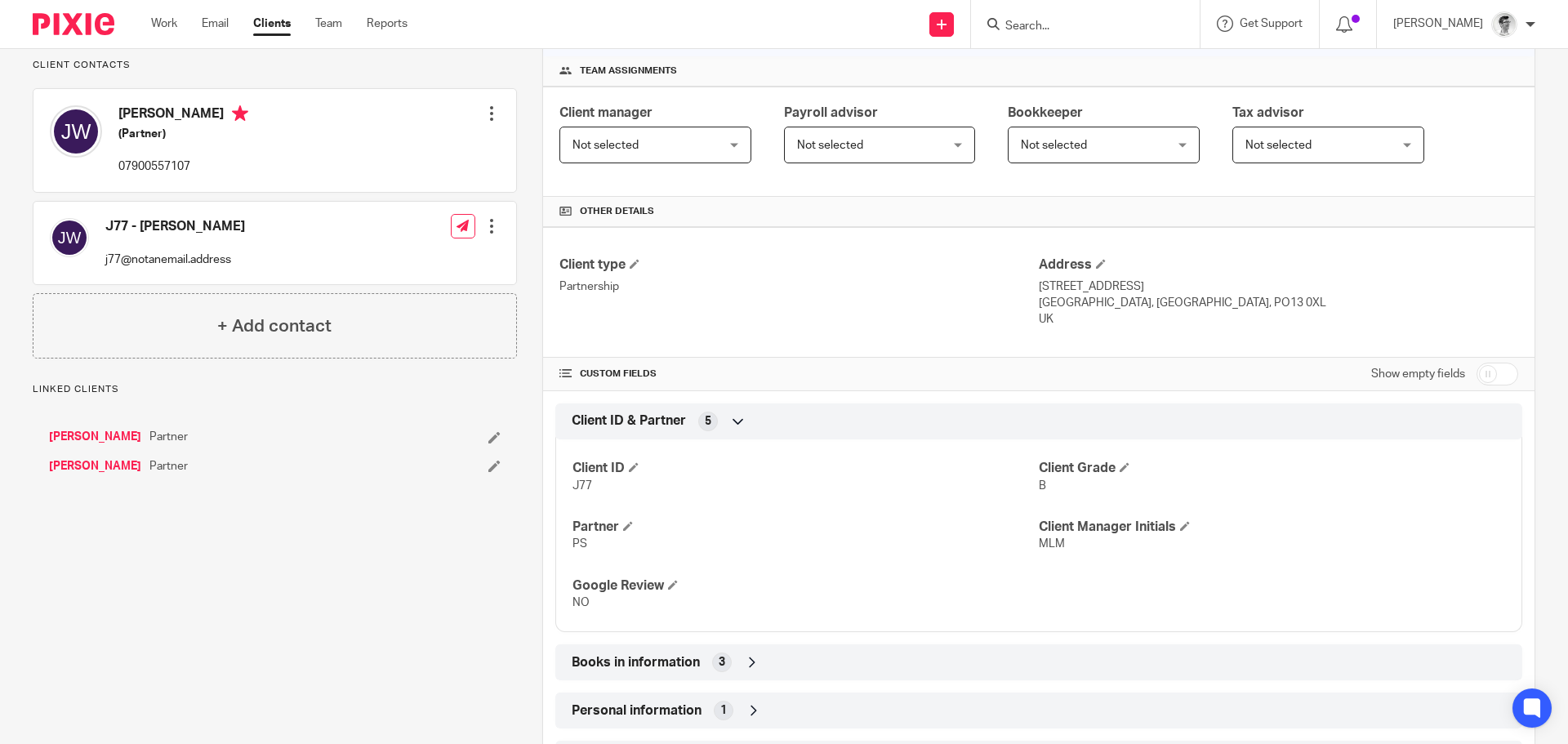
scroll to position [245, 0]
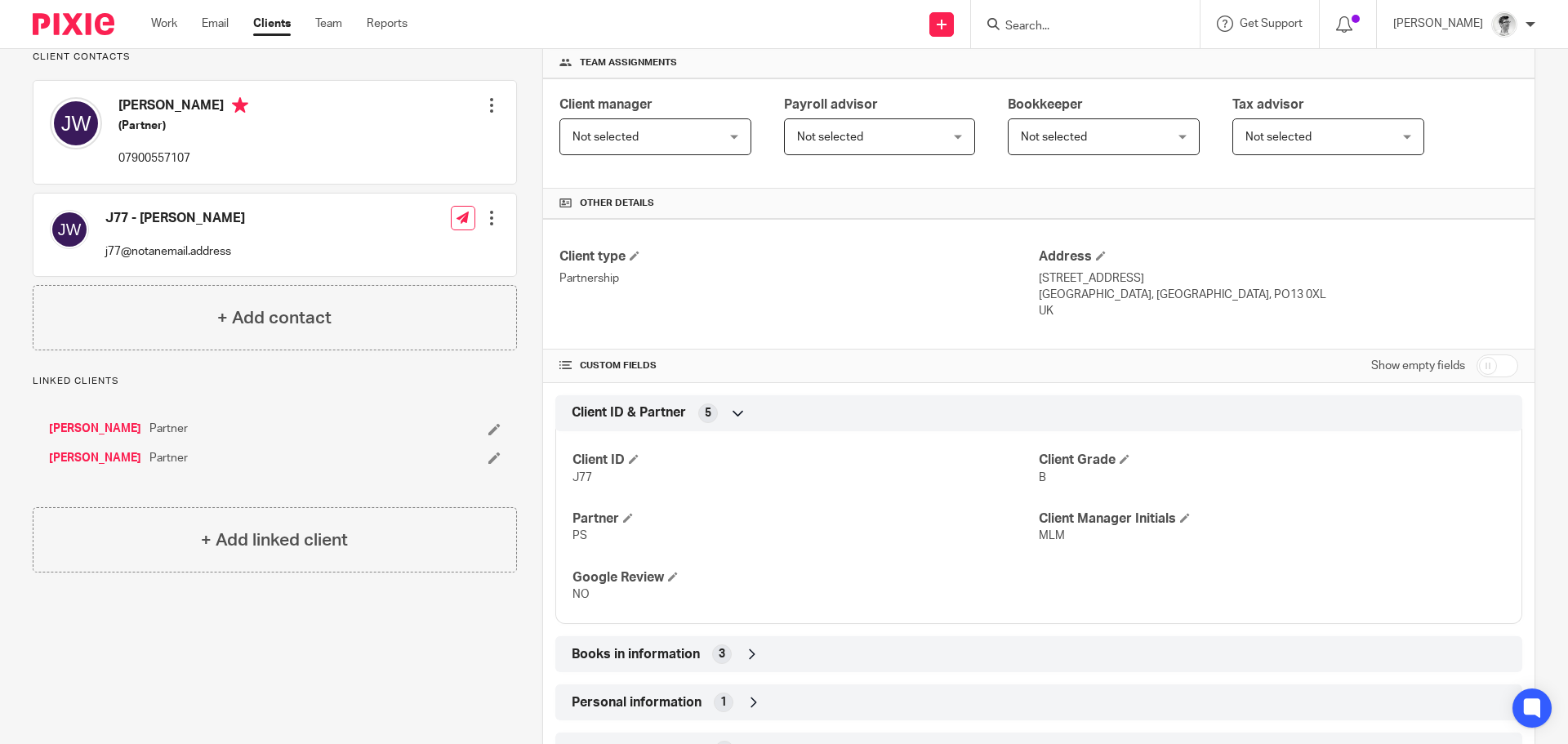
click at [99, 466] on link "[PERSON_NAME]" at bounding box center [95, 458] width 92 height 16
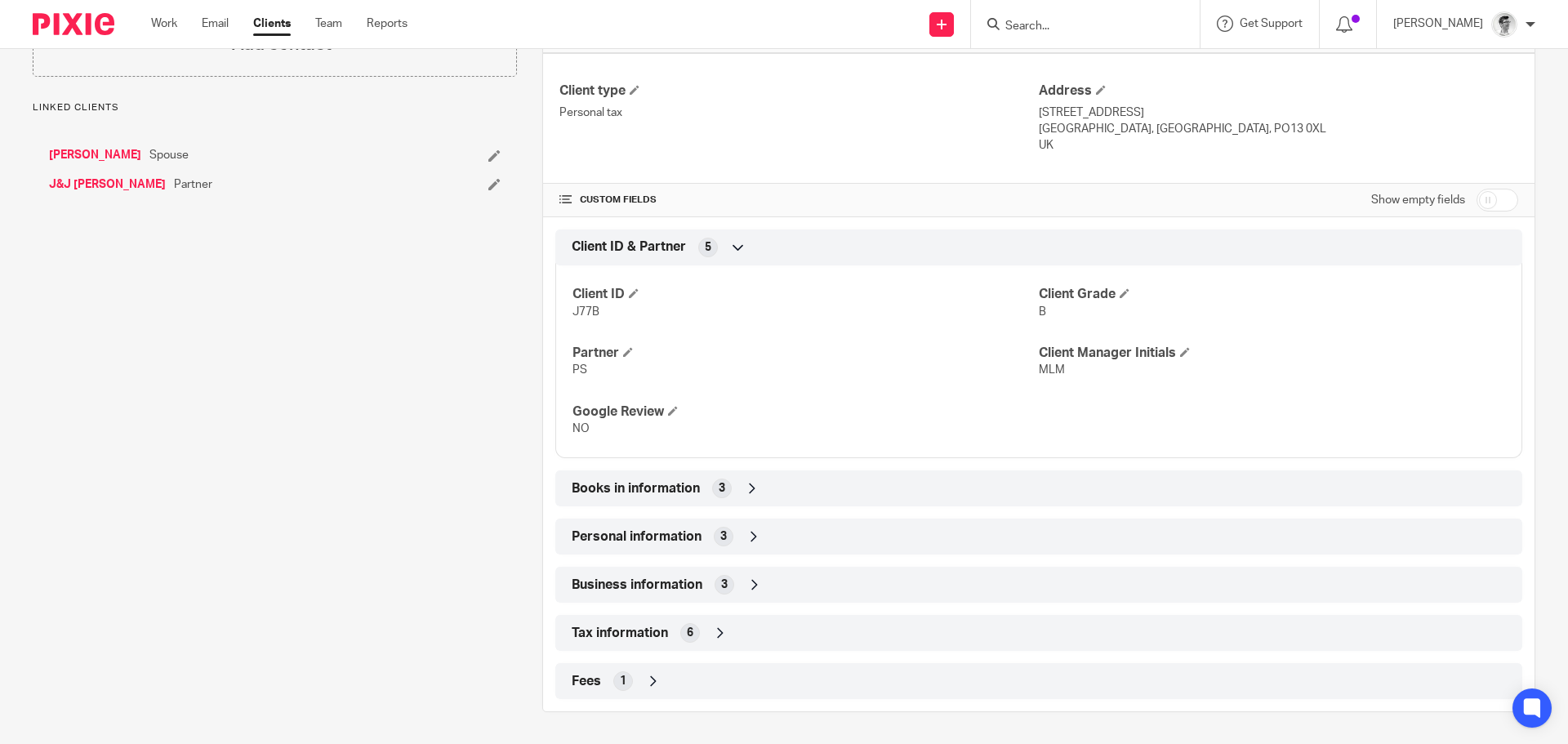
scroll to position [411, 0]
click at [741, 526] on div "Personal information 3" at bounding box center [1038, 536] width 942 height 28
